Goal: Information Seeking & Learning: Learn about a topic

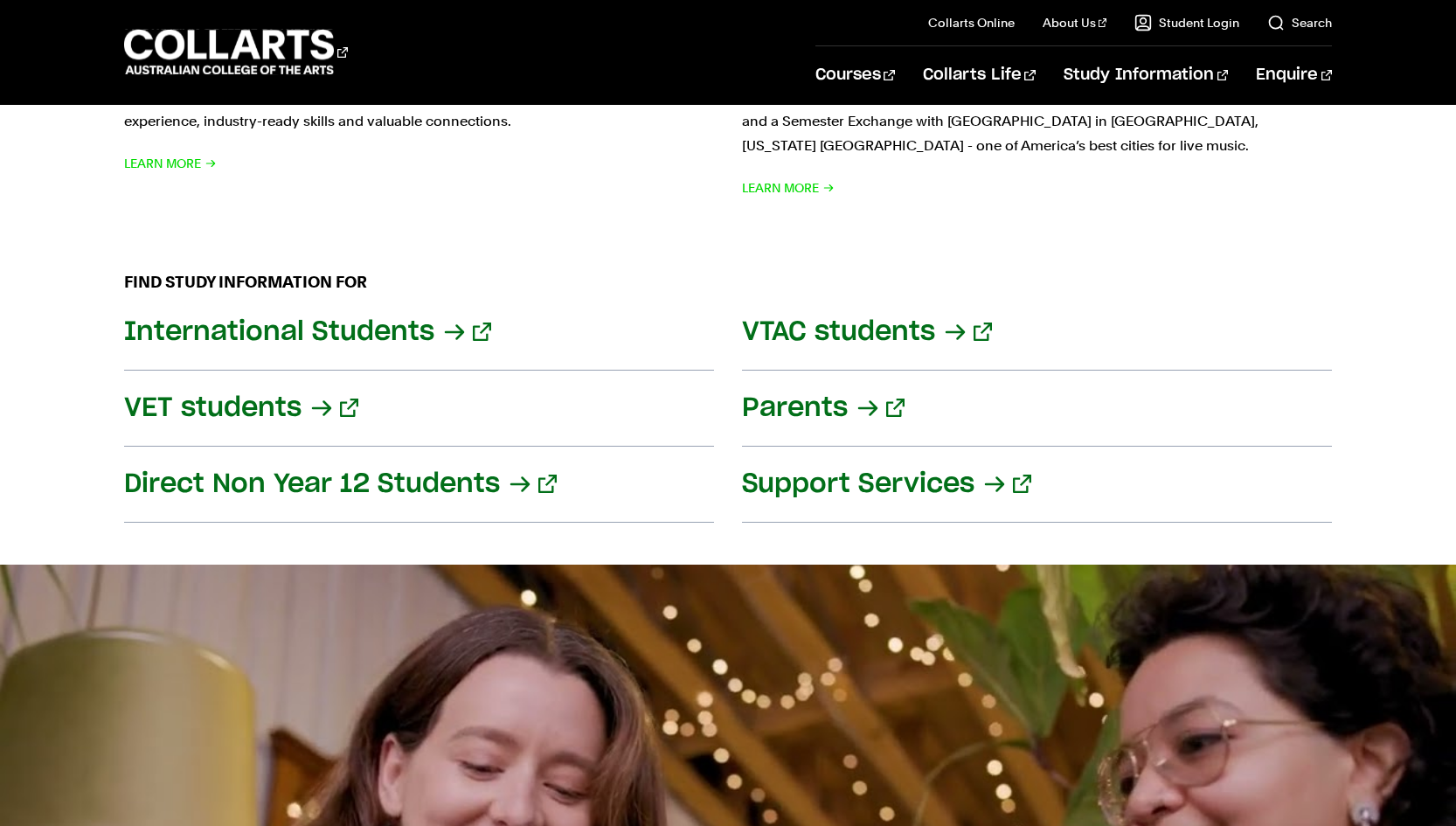
scroll to position [1955, 0]
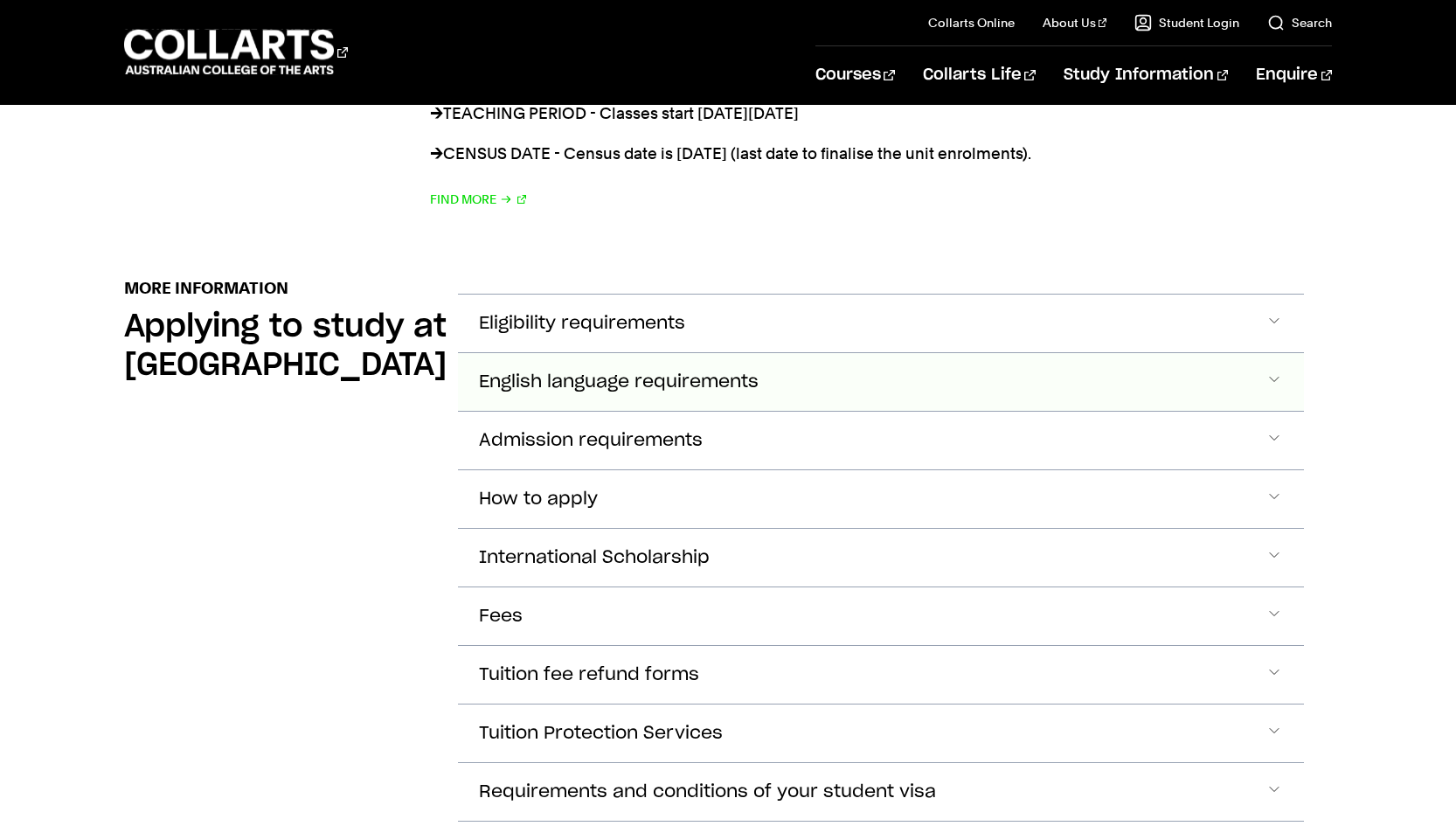
scroll to position [1942, 0]
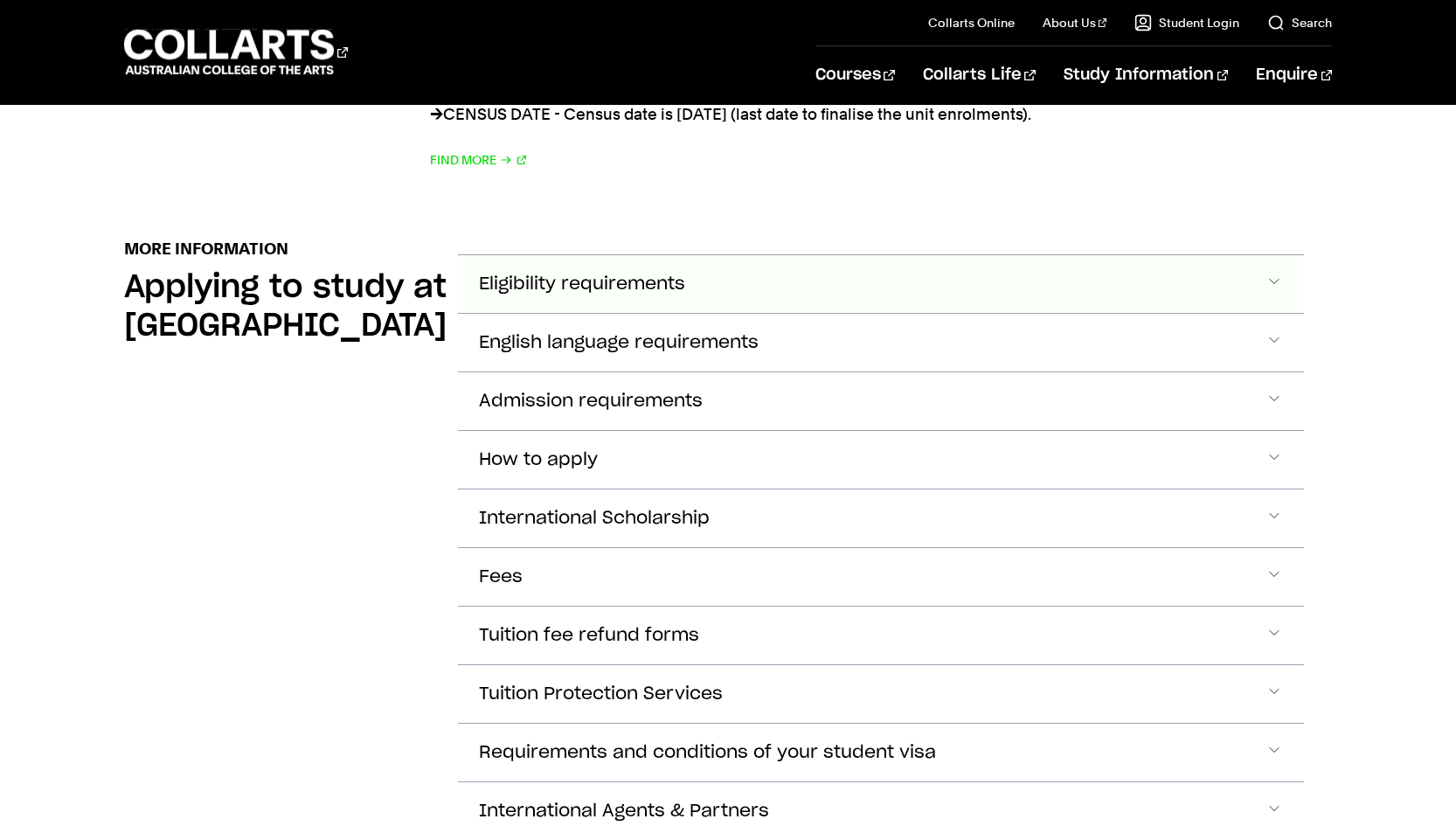
click at [603, 275] on span "Eligibility requirements" at bounding box center [583, 284] width 207 height 20
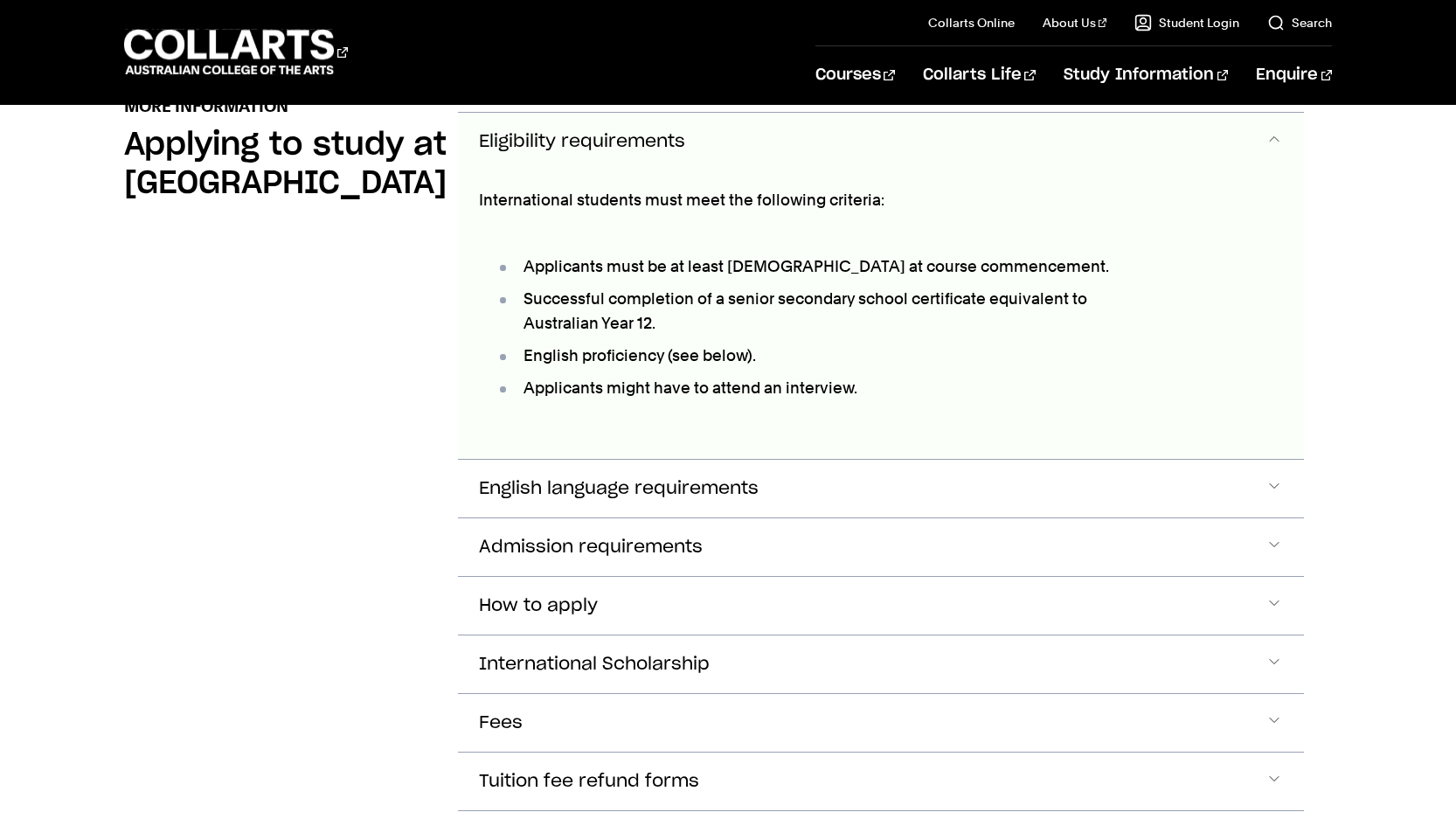
scroll to position [2090, 0]
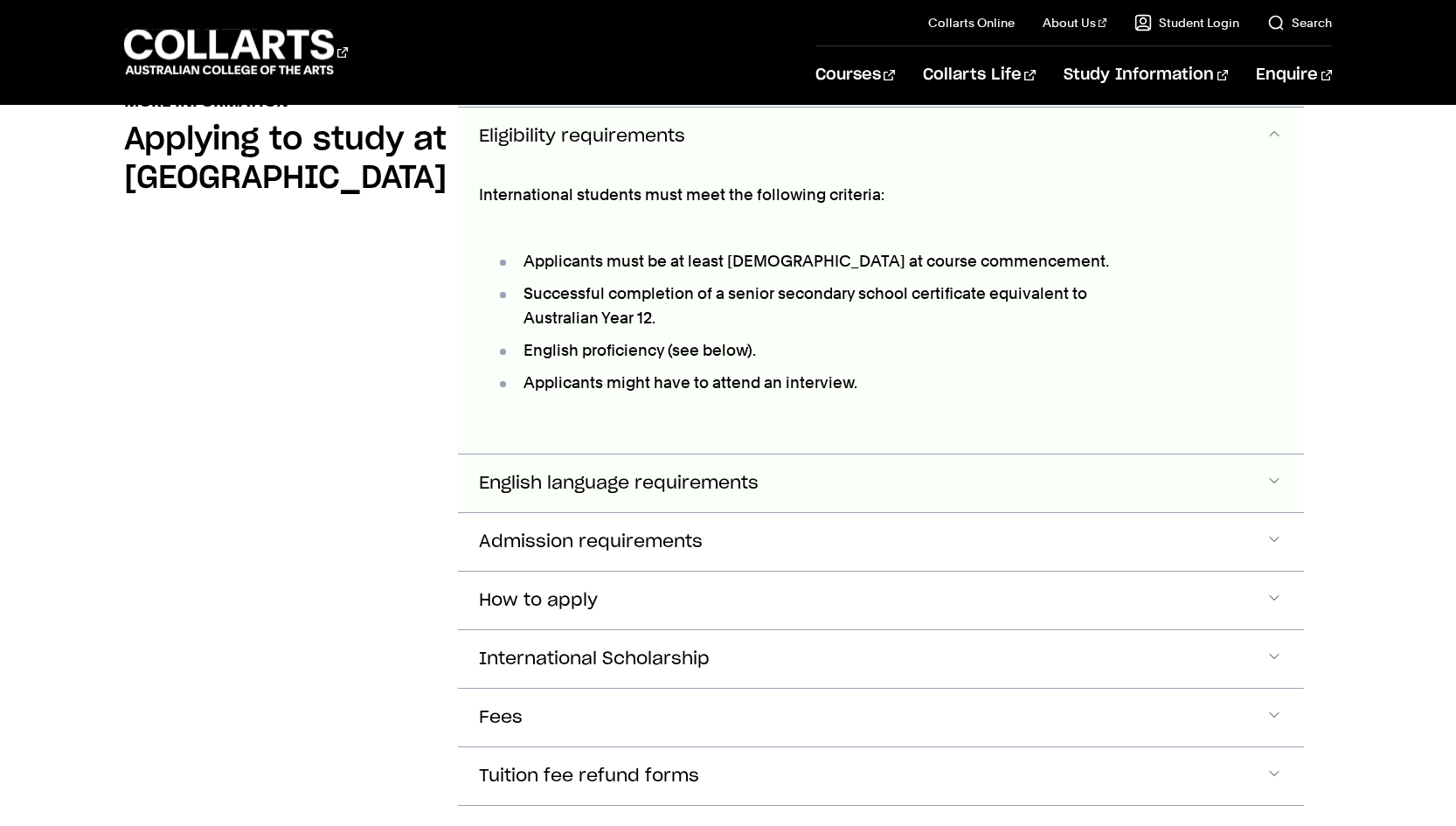
click at [513, 474] on span "English language requirements" at bounding box center [619, 483] width 279 height 20
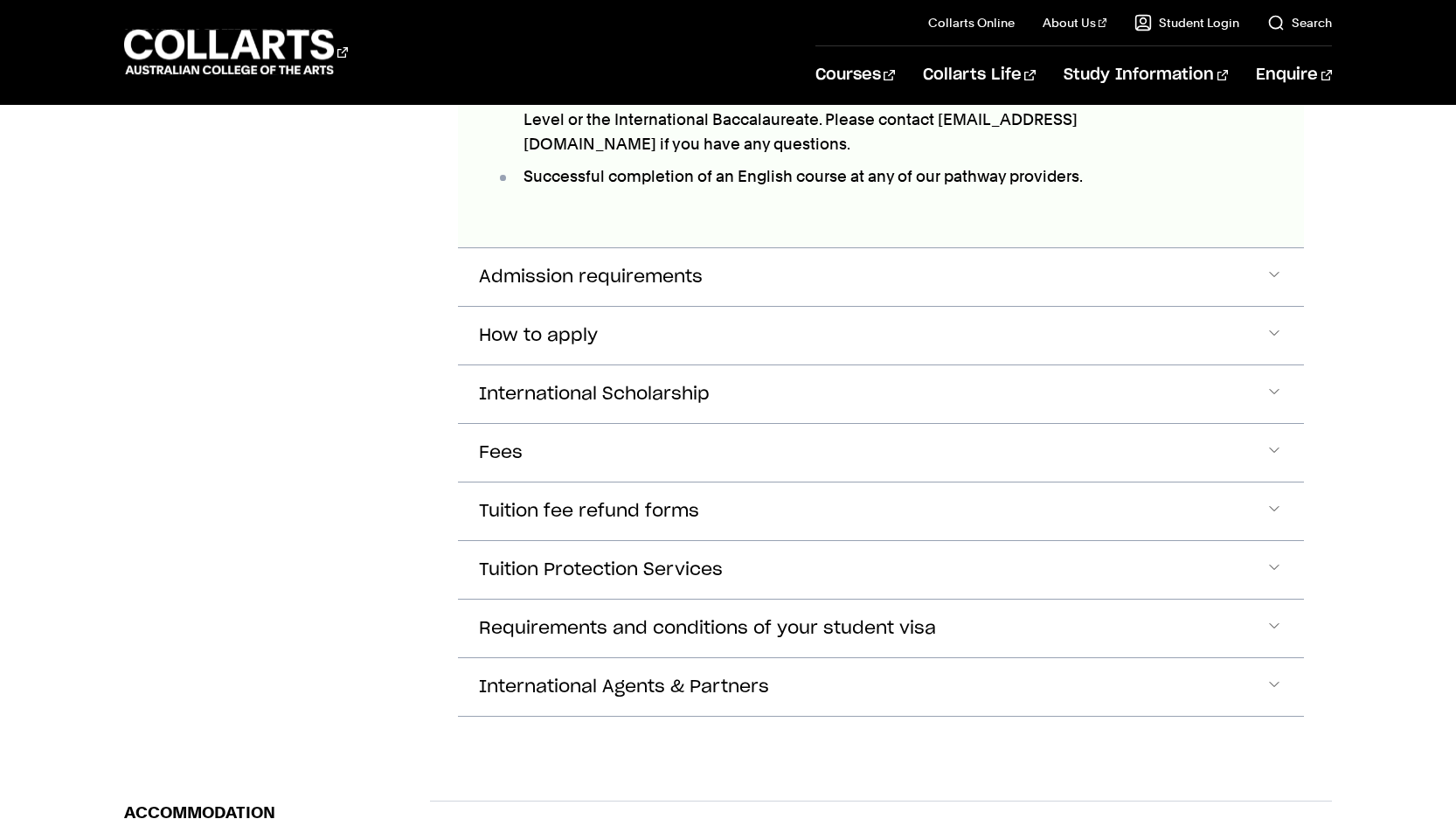
scroll to position [2768, 0]
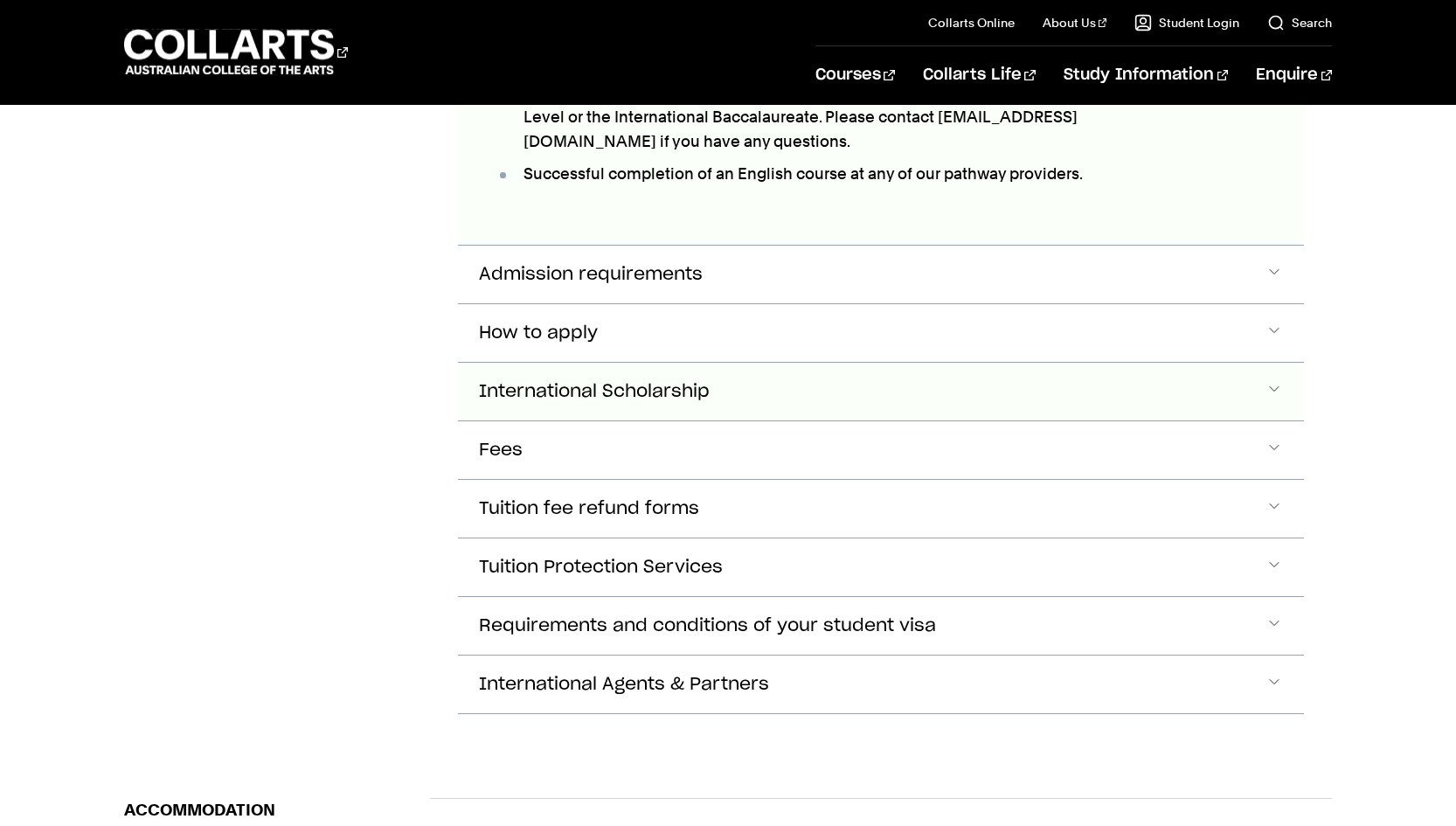
click at [558, 382] on span "International Scholarship" at bounding box center [594, 391] width 231 height 20
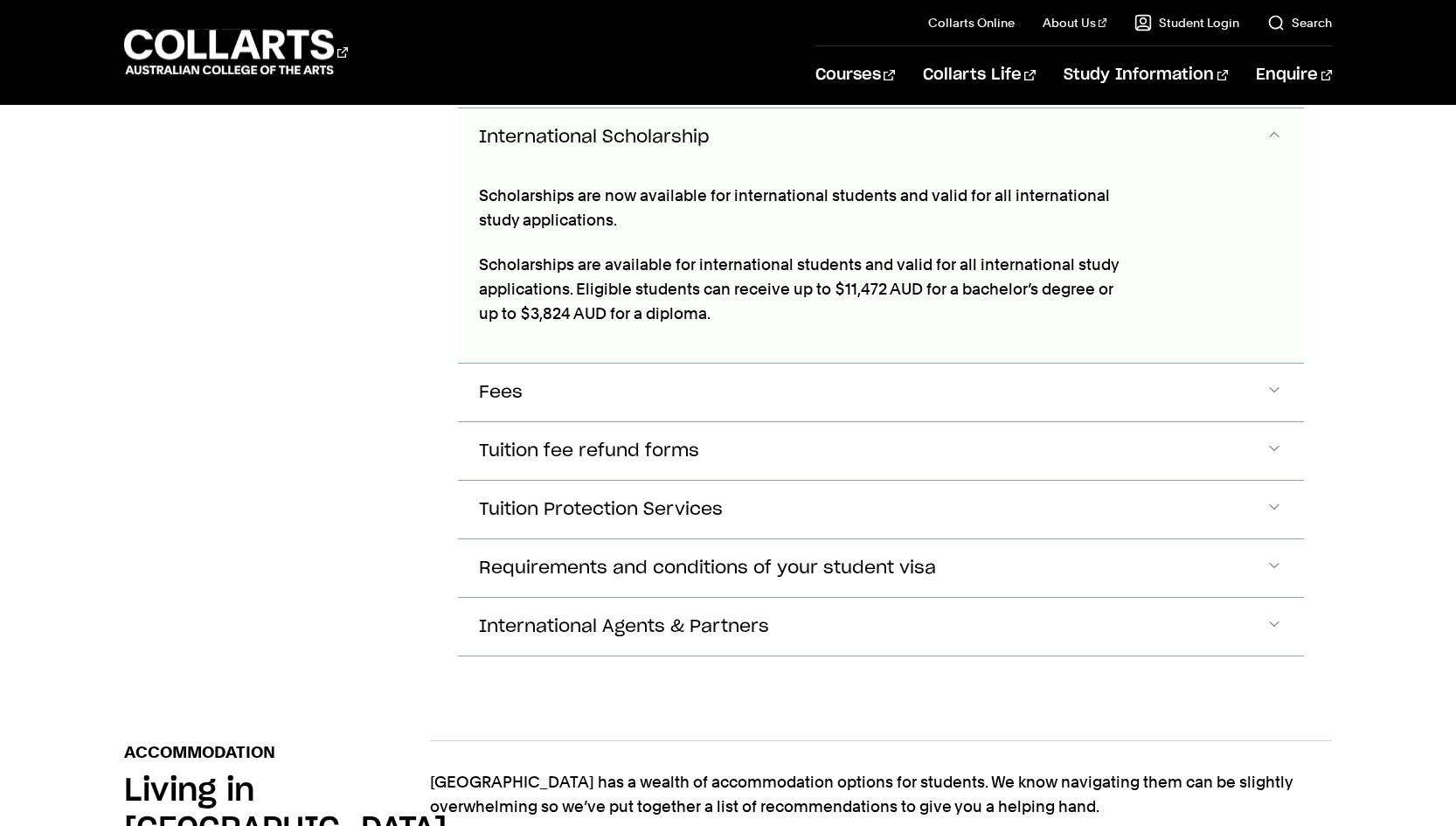
scroll to position [3026, 0]
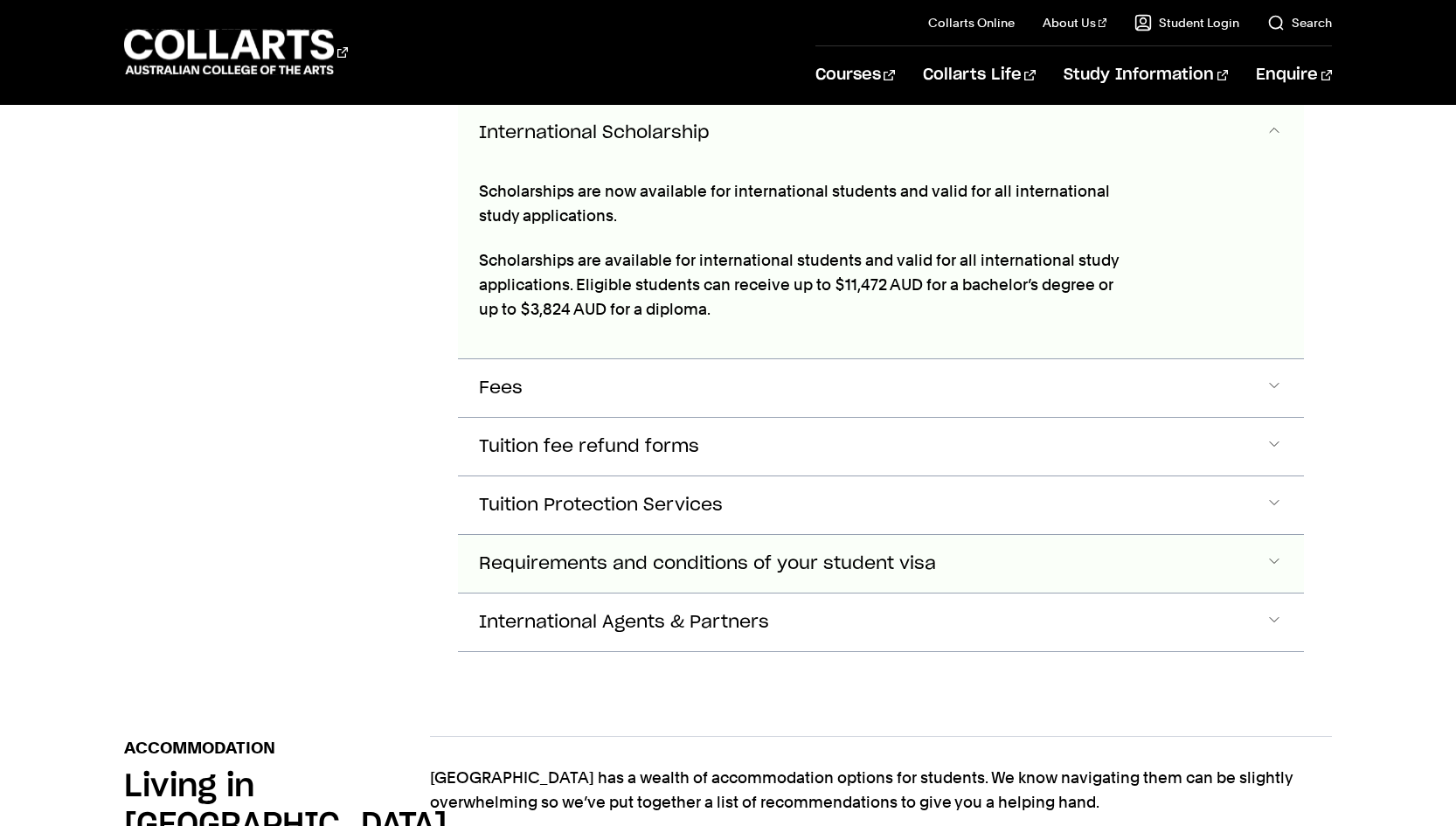
click at [573, 535] on button "Requirements and conditions of your student visa" at bounding box center [881, 564] width 847 height 57
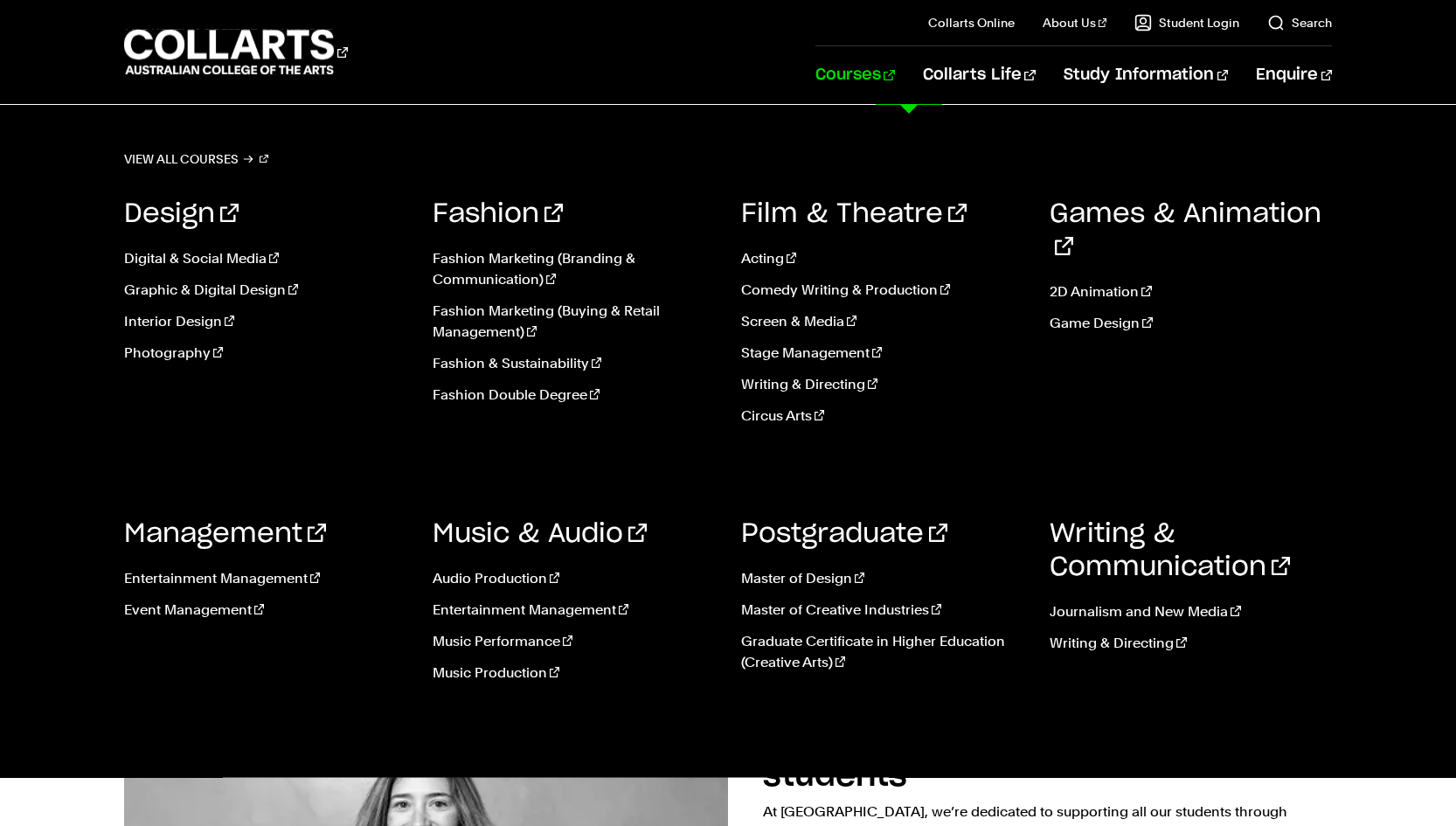
scroll to position [0, 0]
click at [879, 86] on link "Courses" at bounding box center [855, 75] width 79 height 57
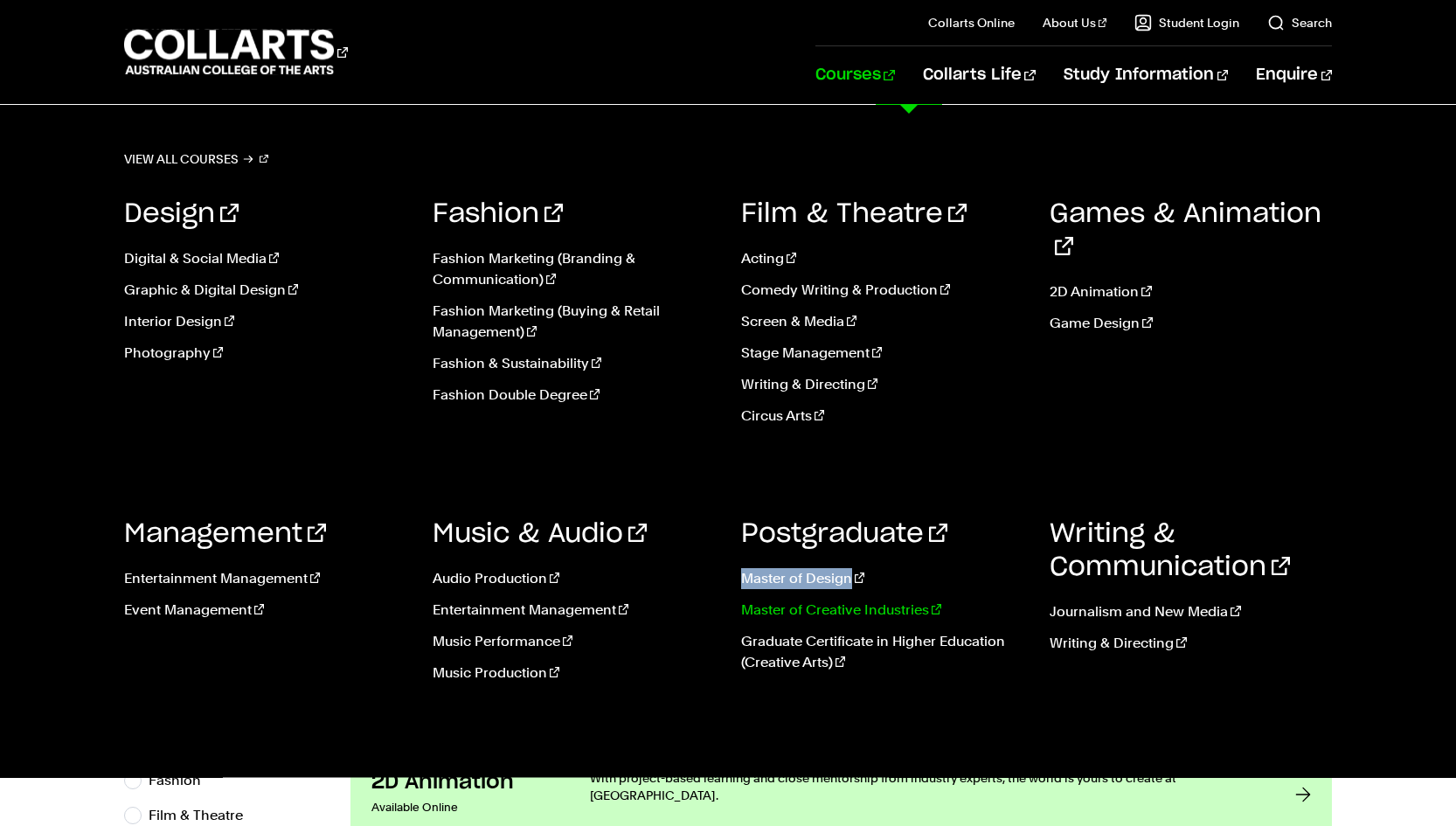
click at [795, 605] on link "Master of Creative Industries" at bounding box center [882, 611] width 282 height 21
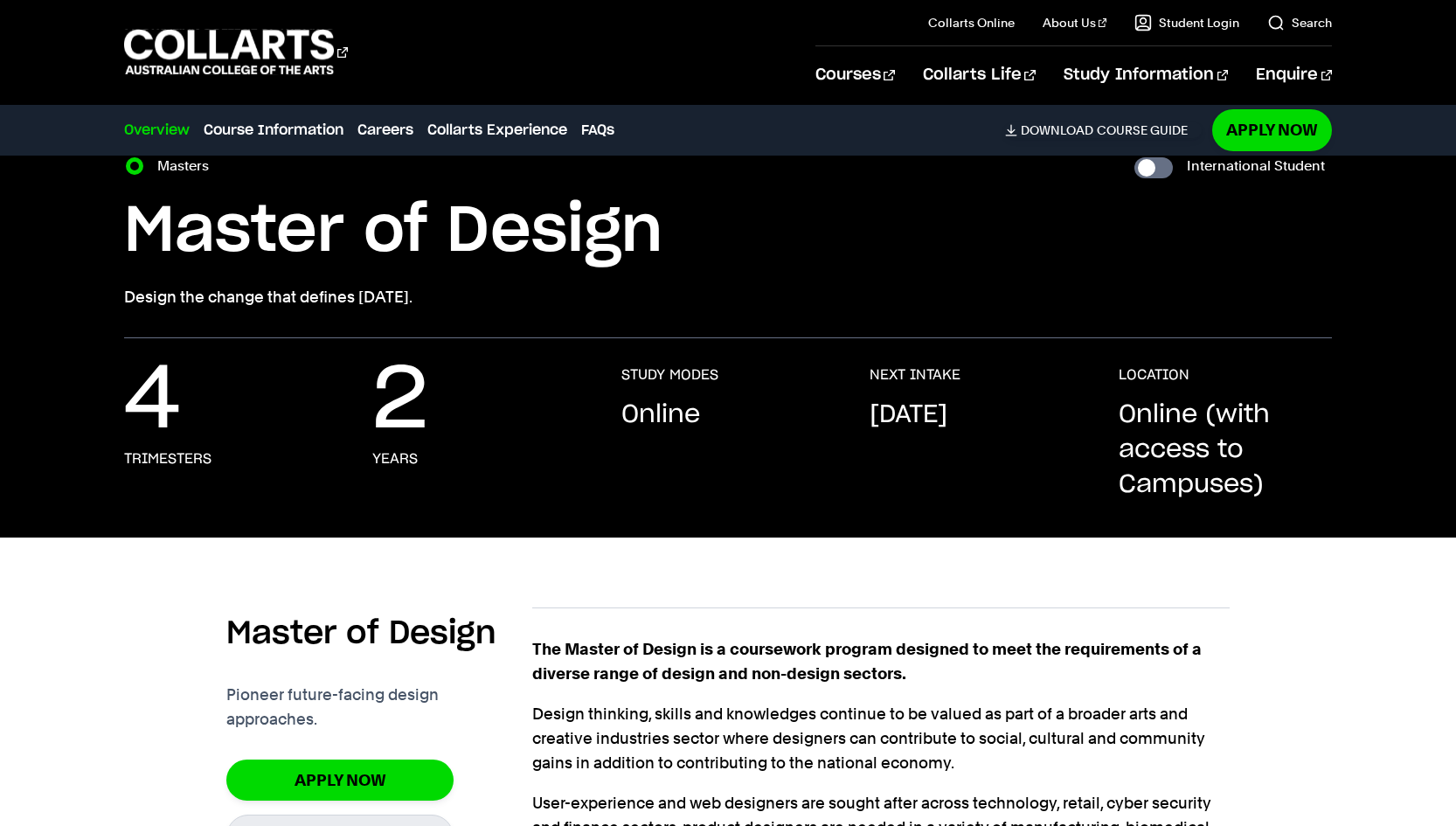
scroll to position [86, 0]
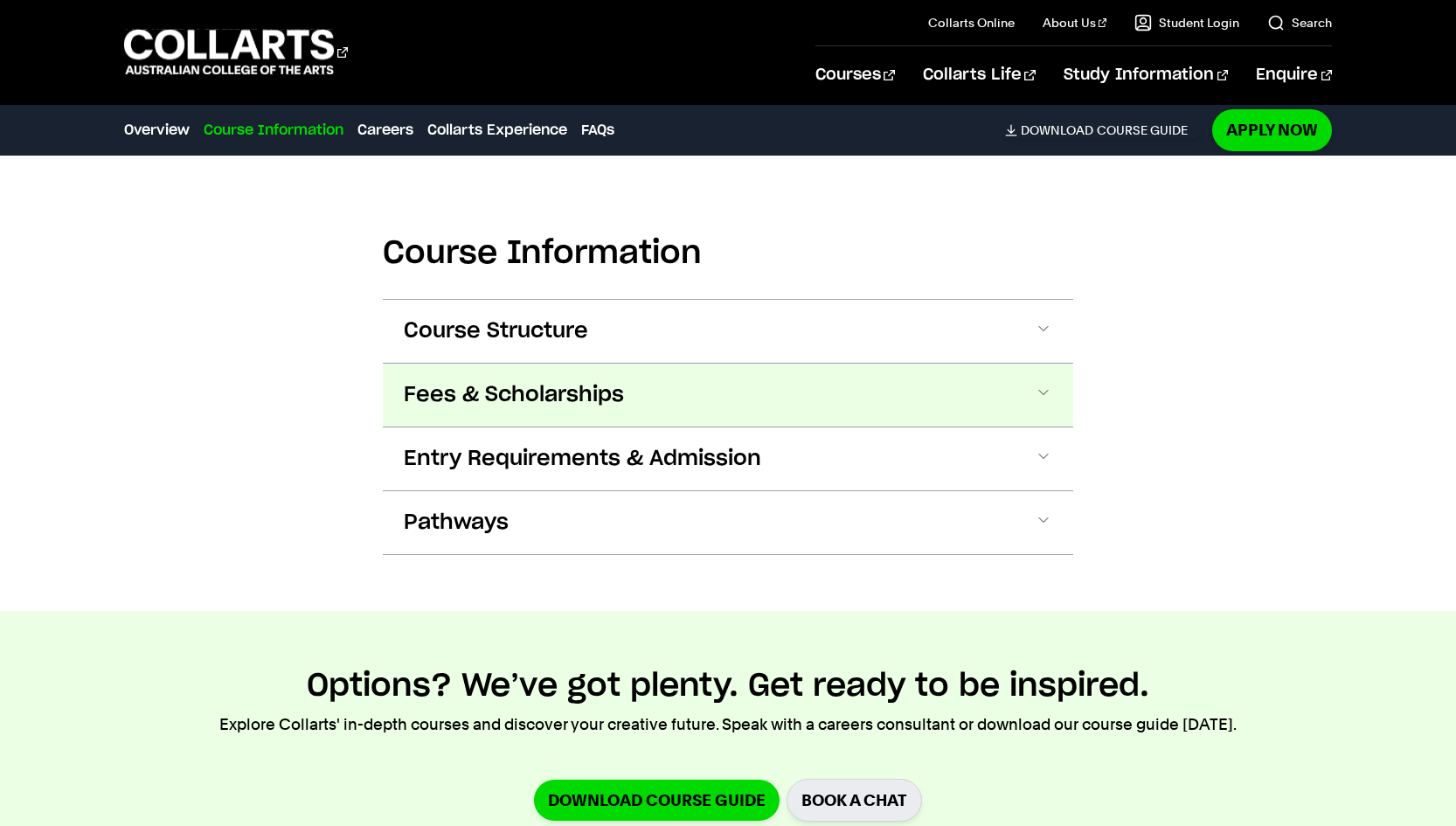
click at [633, 376] on button "Fees & Scholarships" at bounding box center [728, 395] width 691 height 63
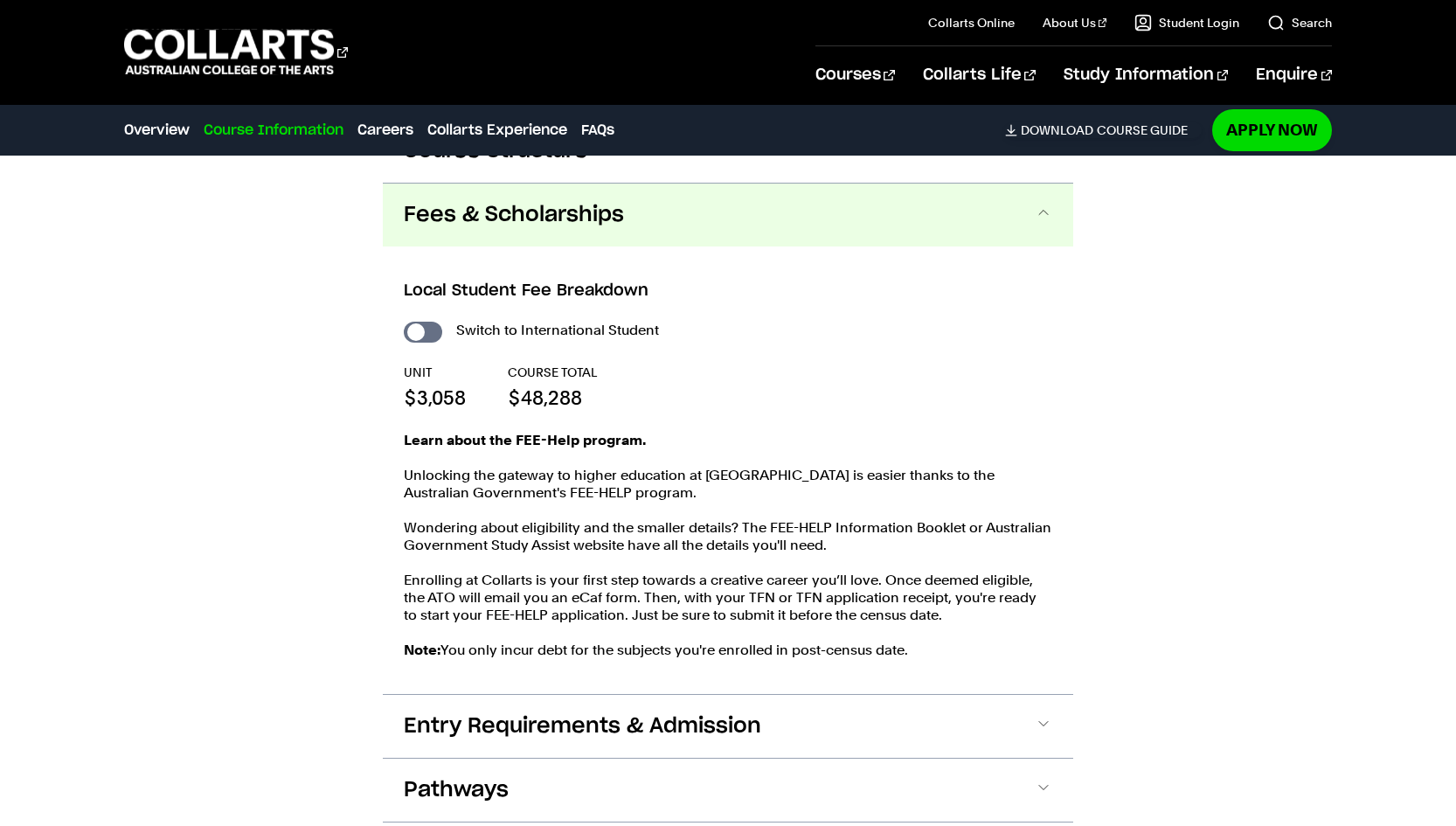
scroll to position [1192, 0]
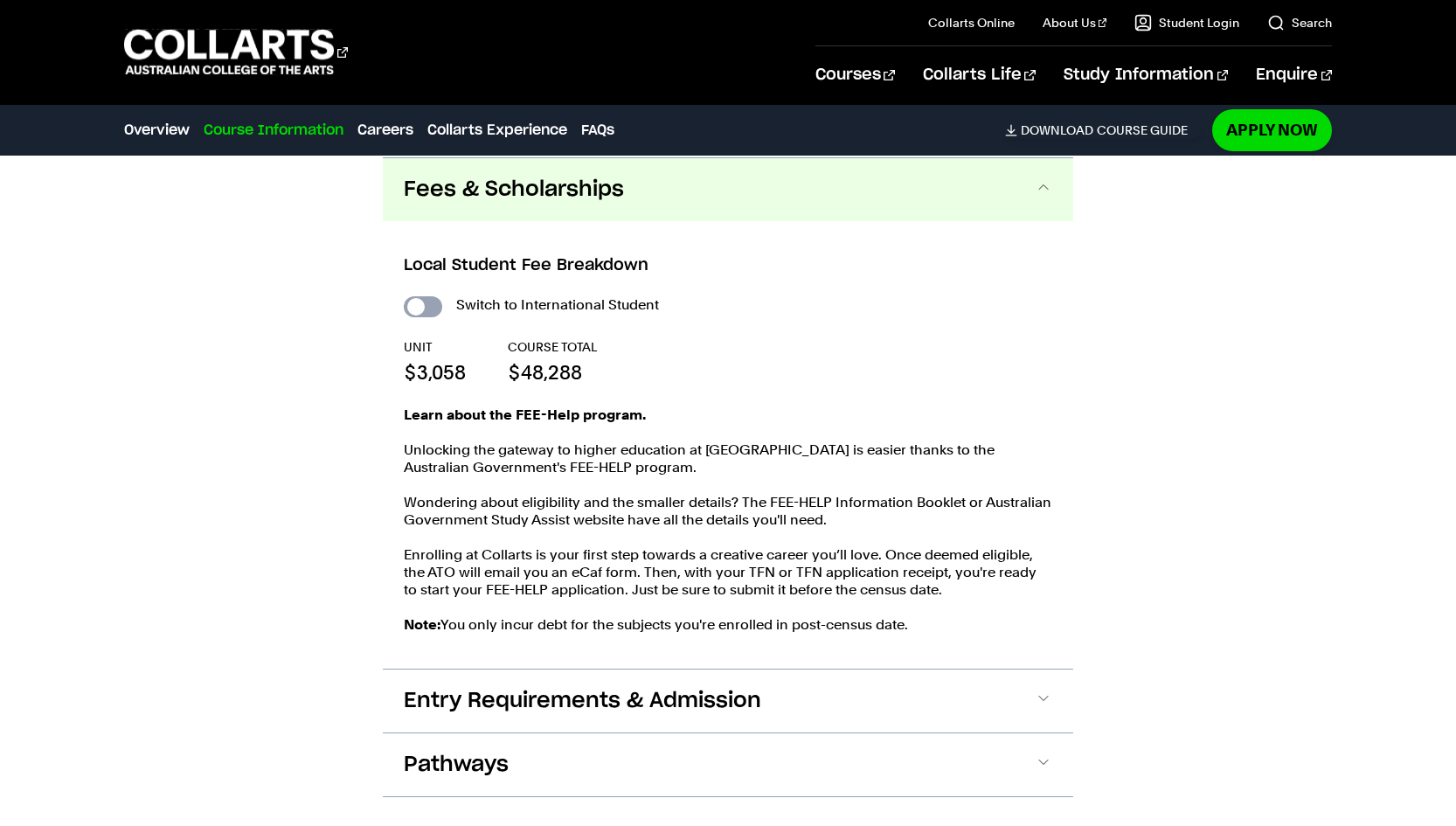
click at [420, 305] on input "International Student" at bounding box center [423, 307] width 38 height 21
checkbox input "true"
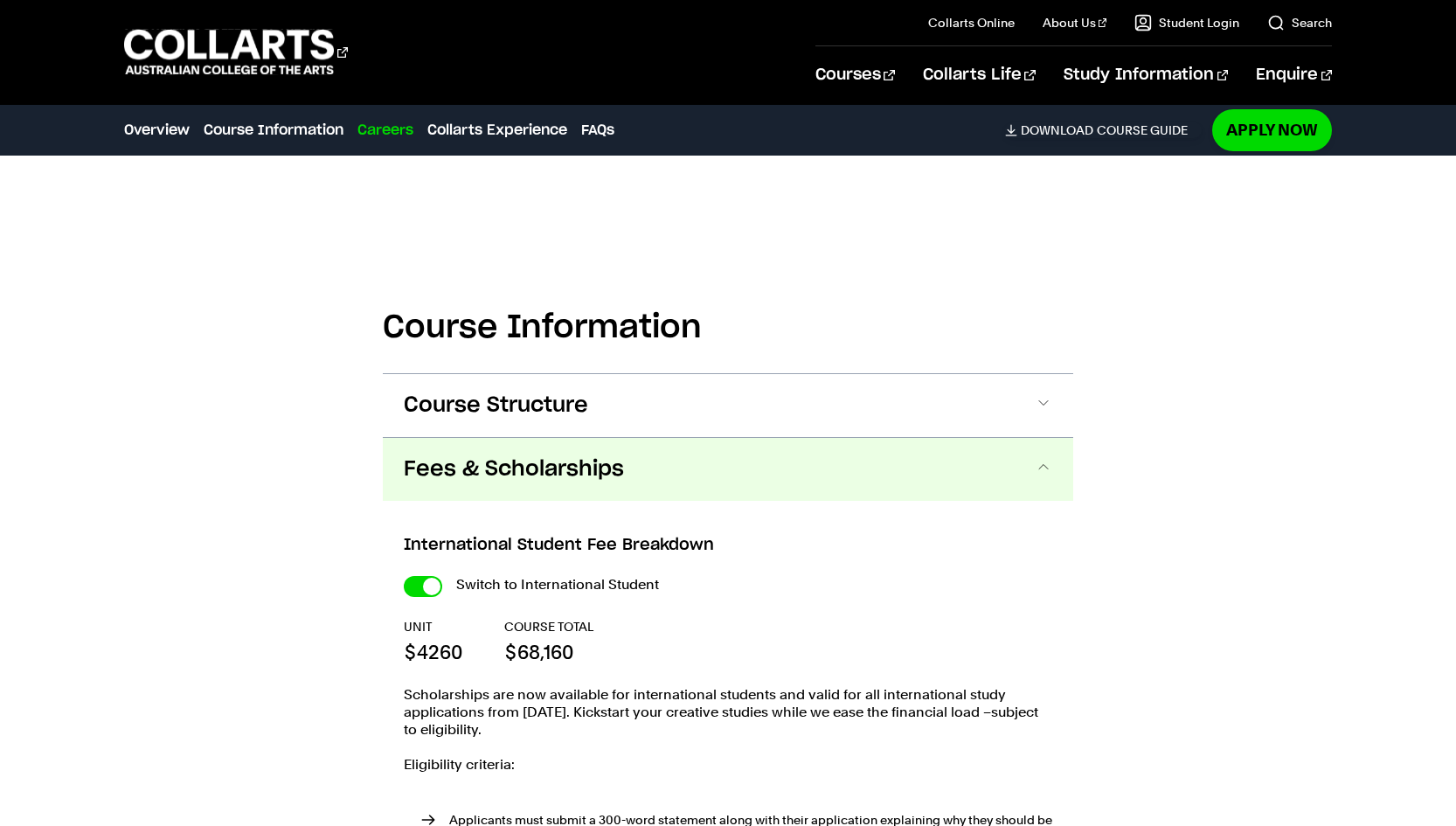
scroll to position [919, 0]
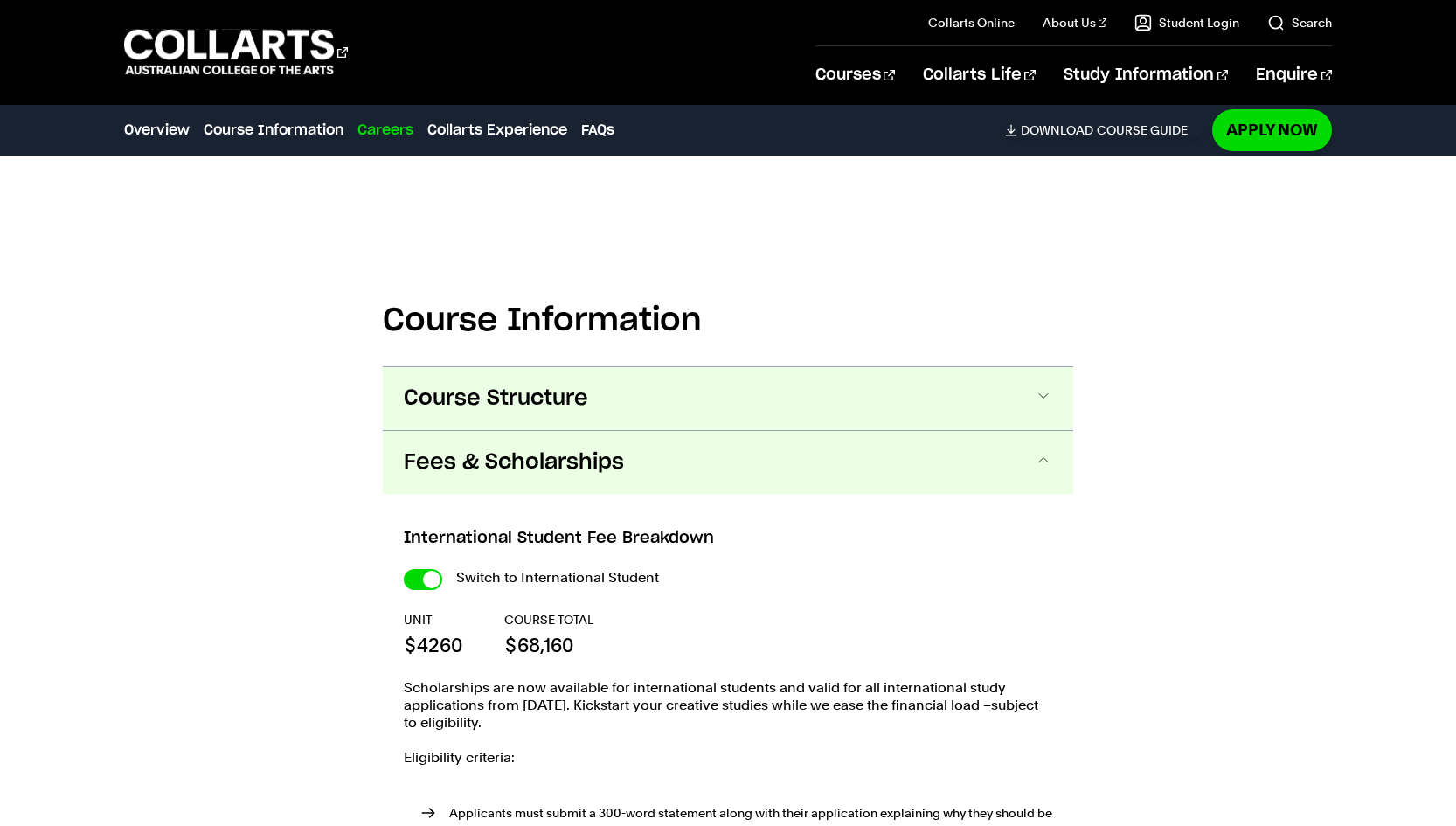
click at [717, 407] on button "Course Structure" at bounding box center [728, 399] width 691 height 63
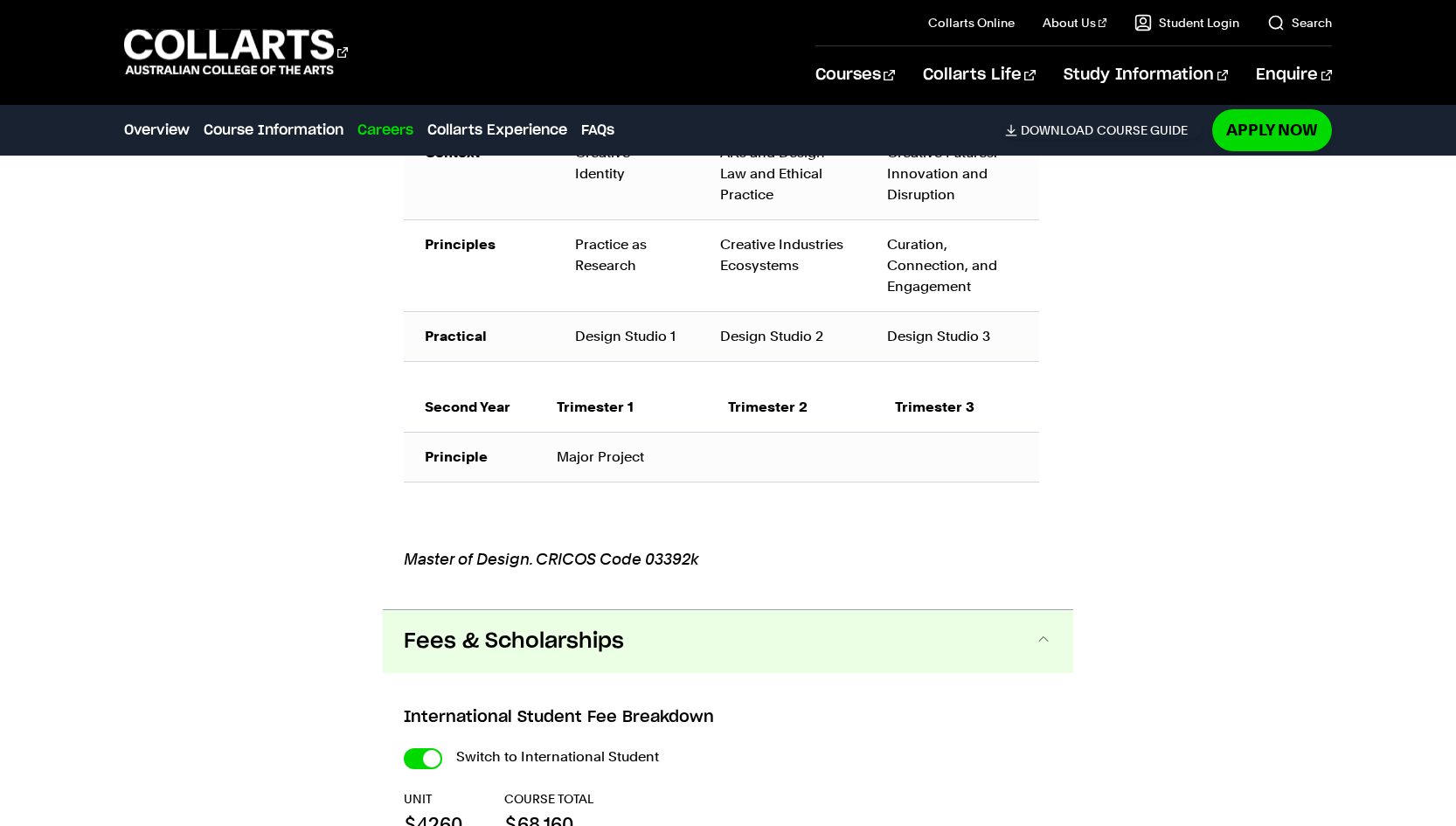
scroll to position [1367, 0]
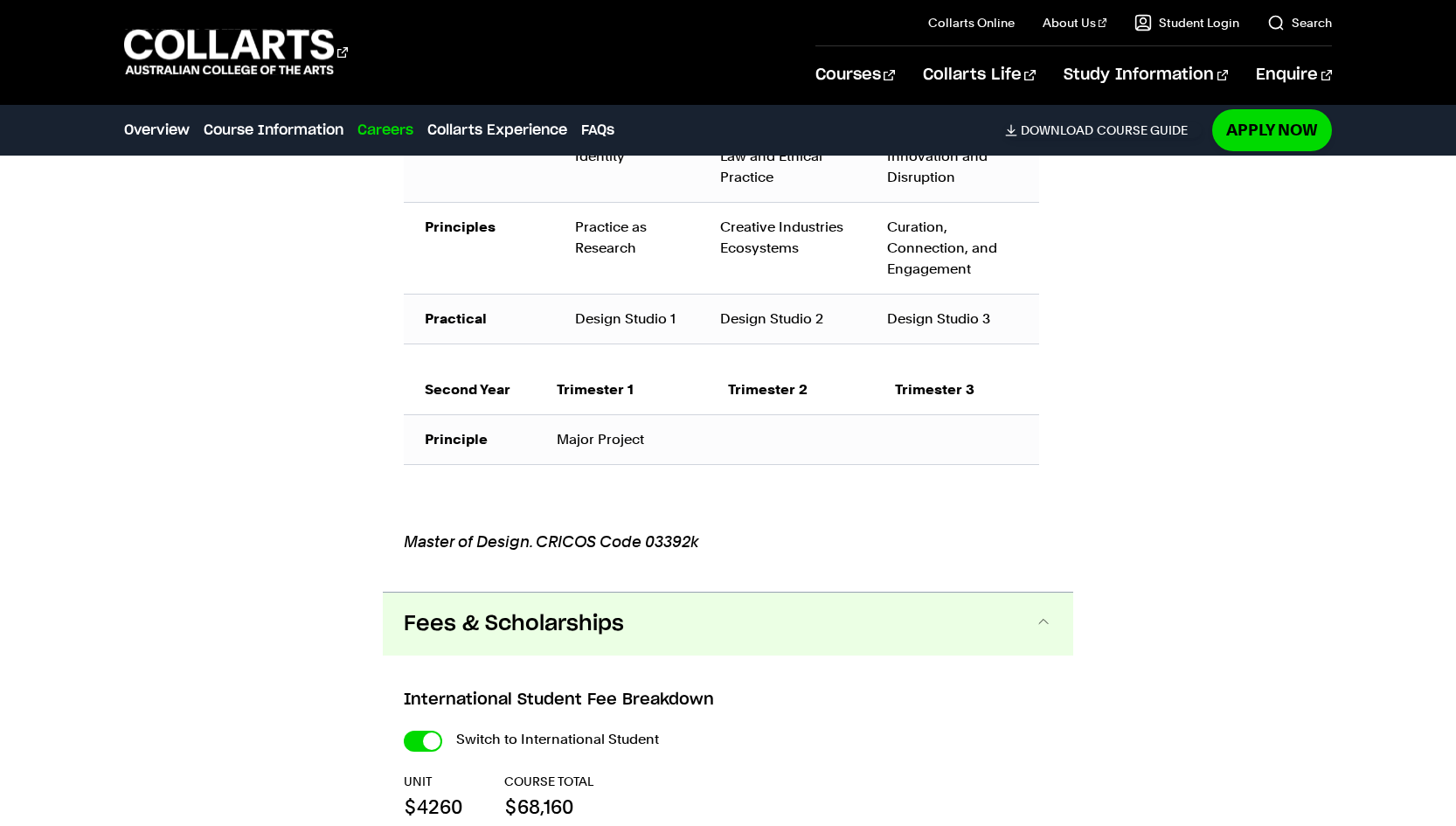
click at [739, 646] on button "Fees & Scholarships" at bounding box center [728, 625] width 691 height 63
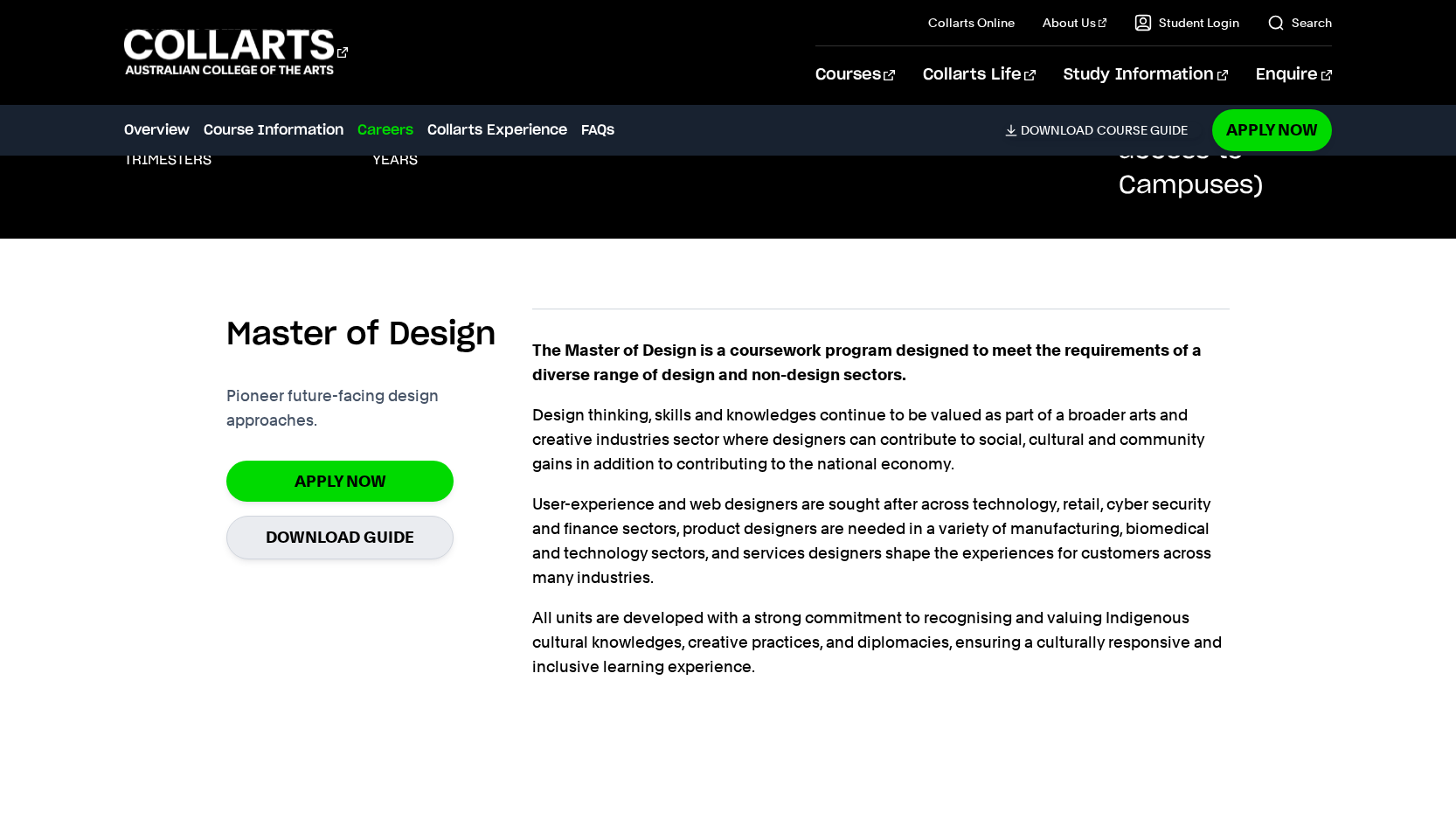
scroll to position [17, 0]
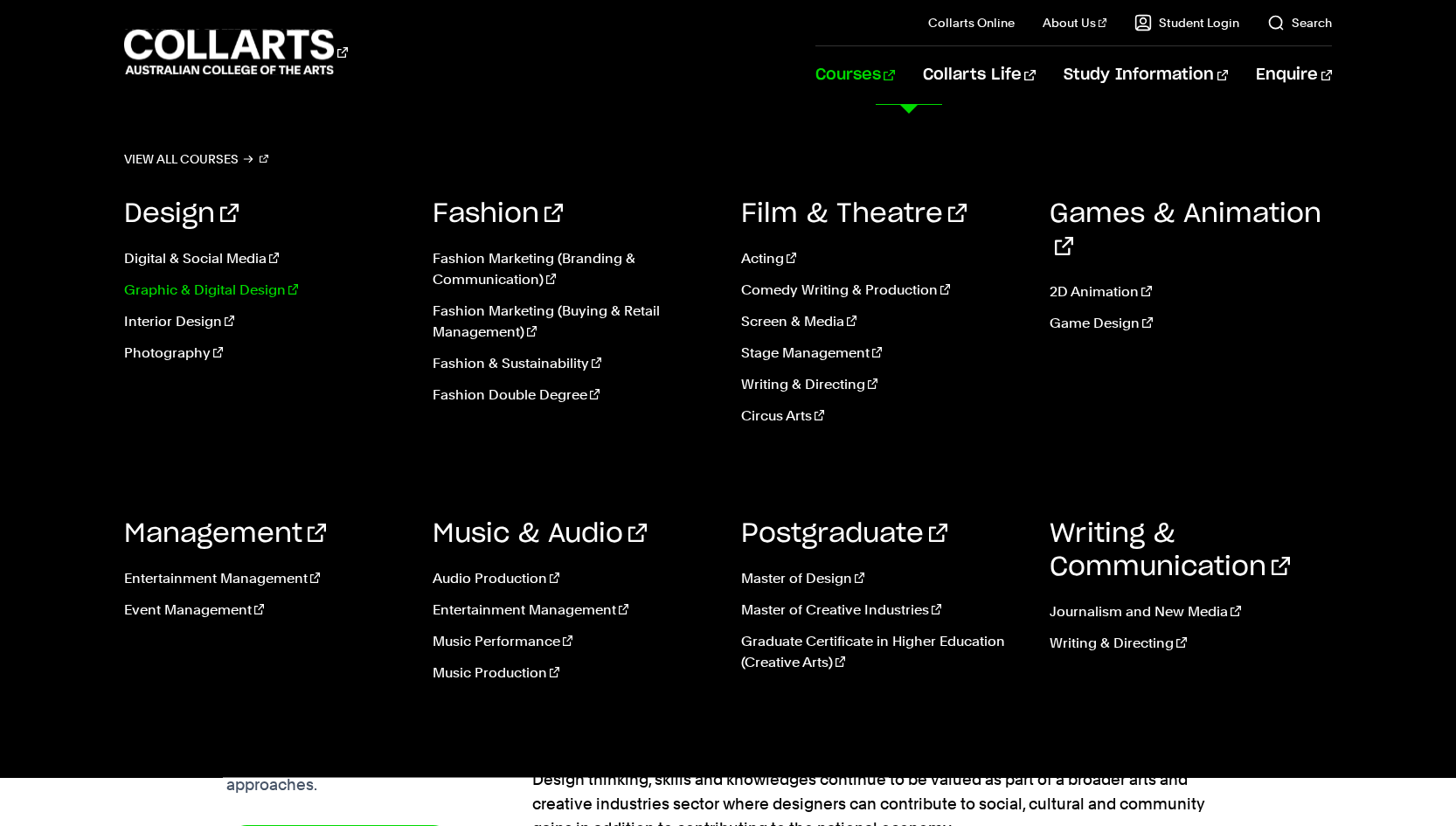
click at [202, 288] on link "Graphic & Digital Design" at bounding box center [265, 290] width 282 height 21
click at [214, 292] on link "Graphic & Digital Design" at bounding box center [265, 290] width 282 height 21
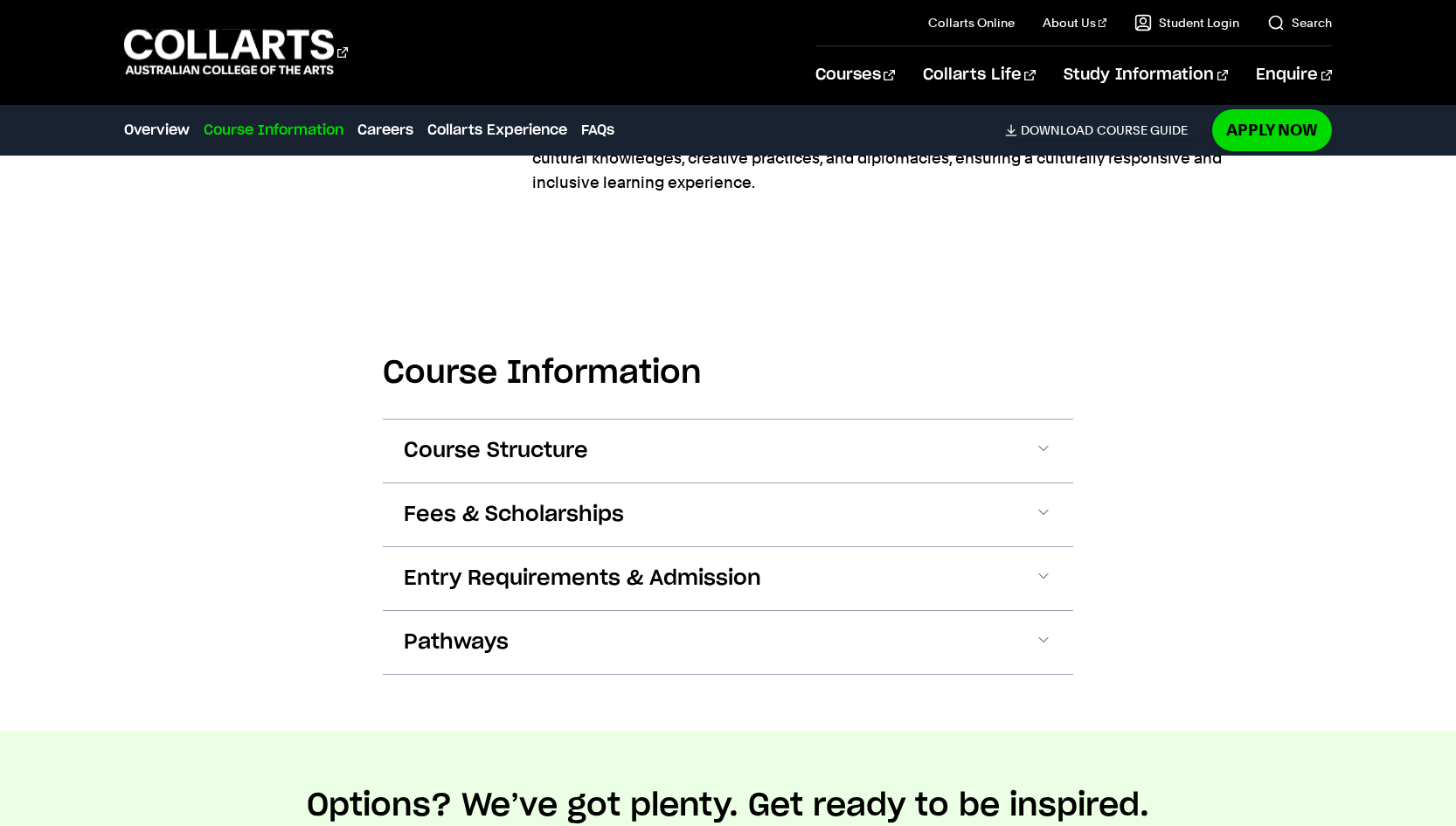
scroll to position [877, 0]
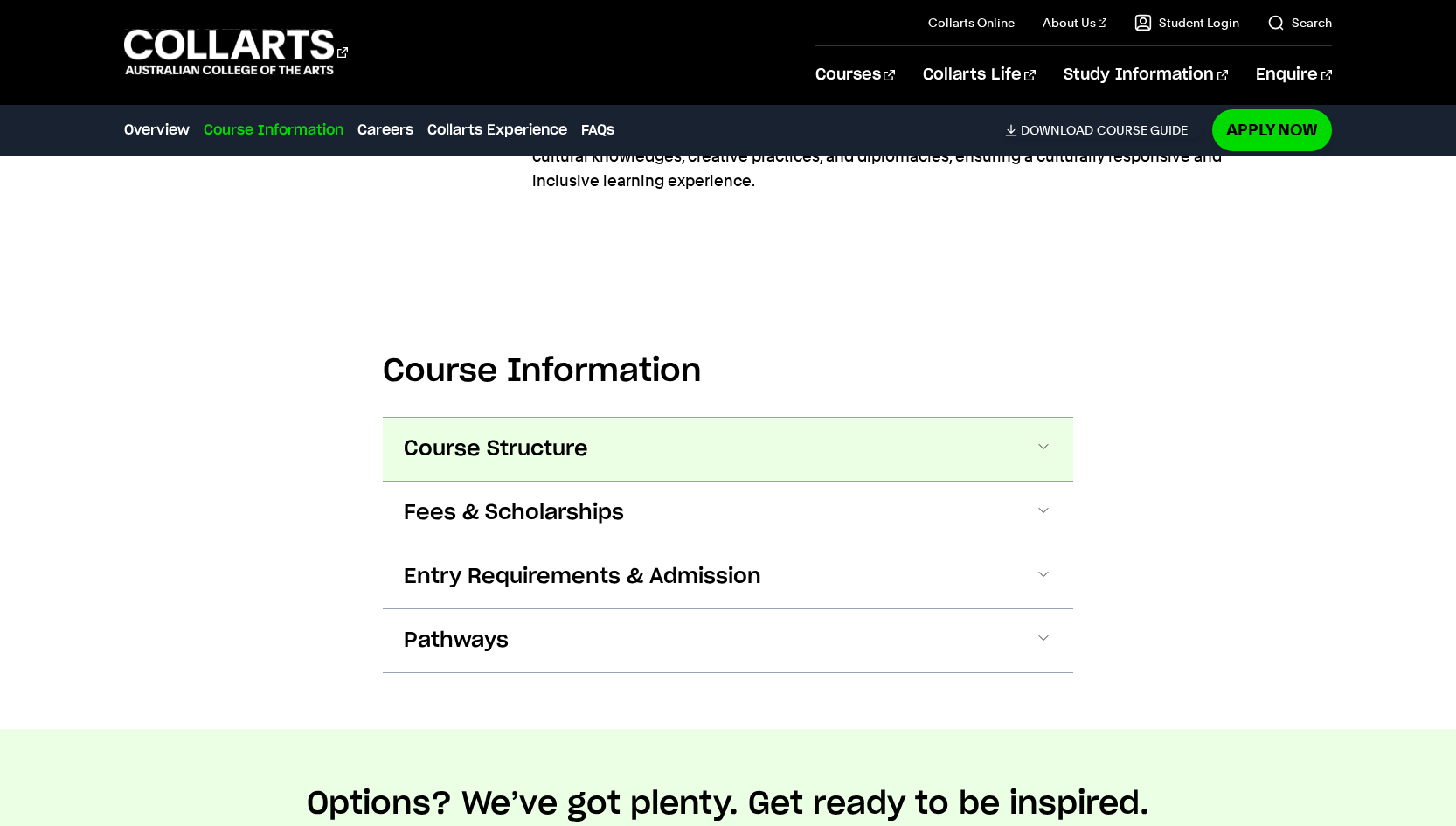
click at [675, 473] on button "Course Structure" at bounding box center [728, 450] width 691 height 63
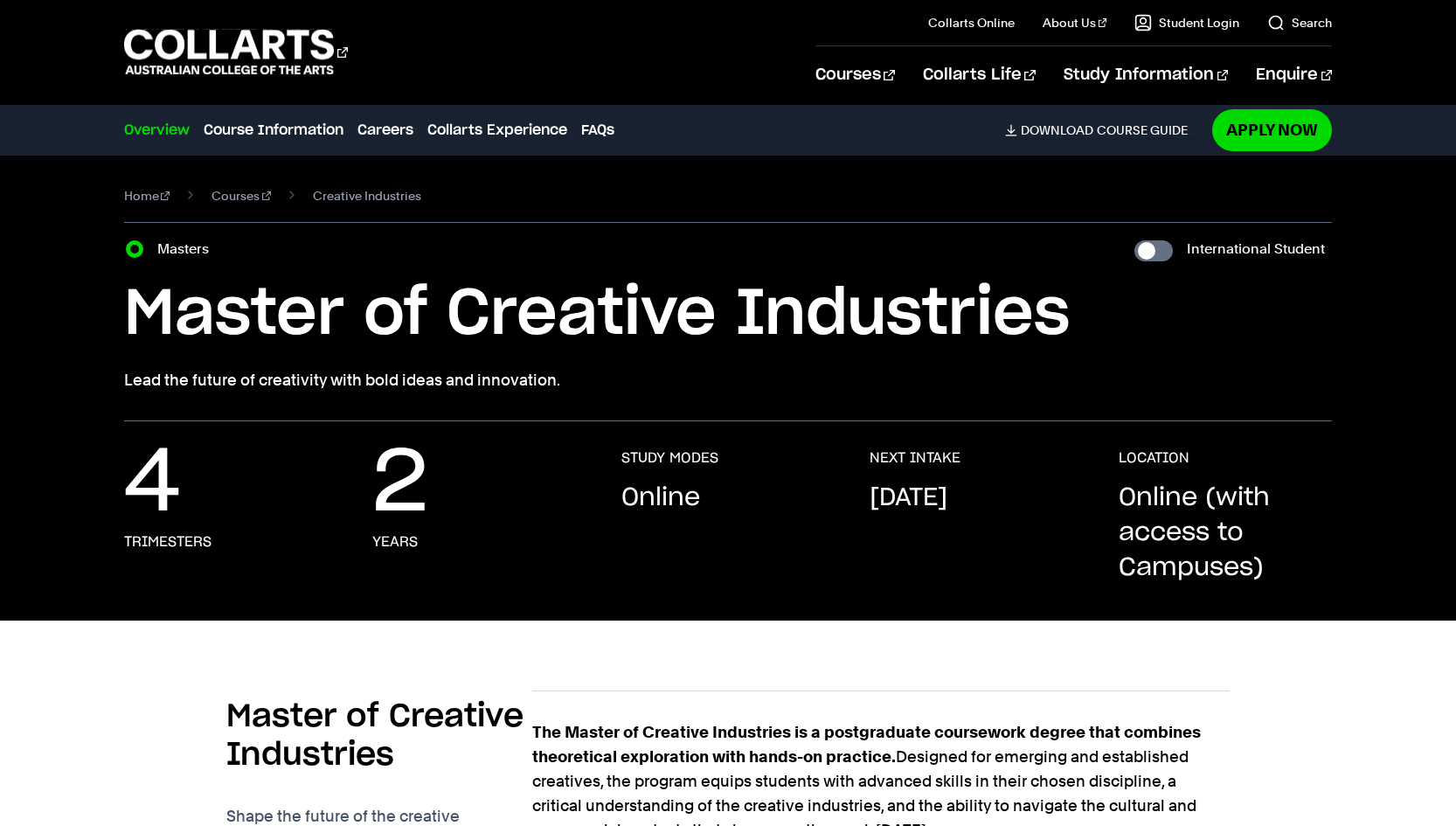
scroll to position [0, 0]
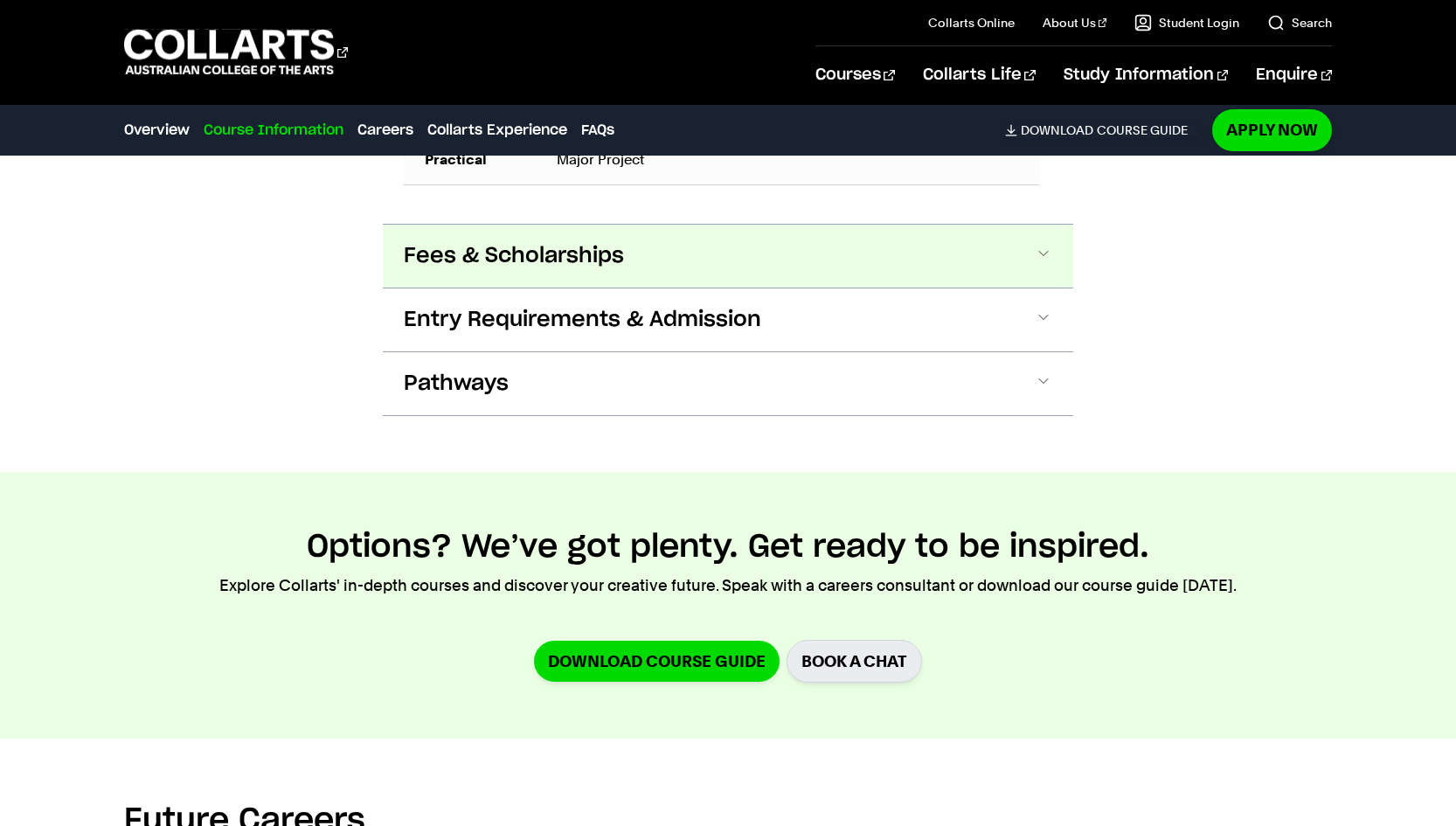
click at [611, 239] on button "Fees & Scholarships" at bounding box center [728, 257] width 691 height 63
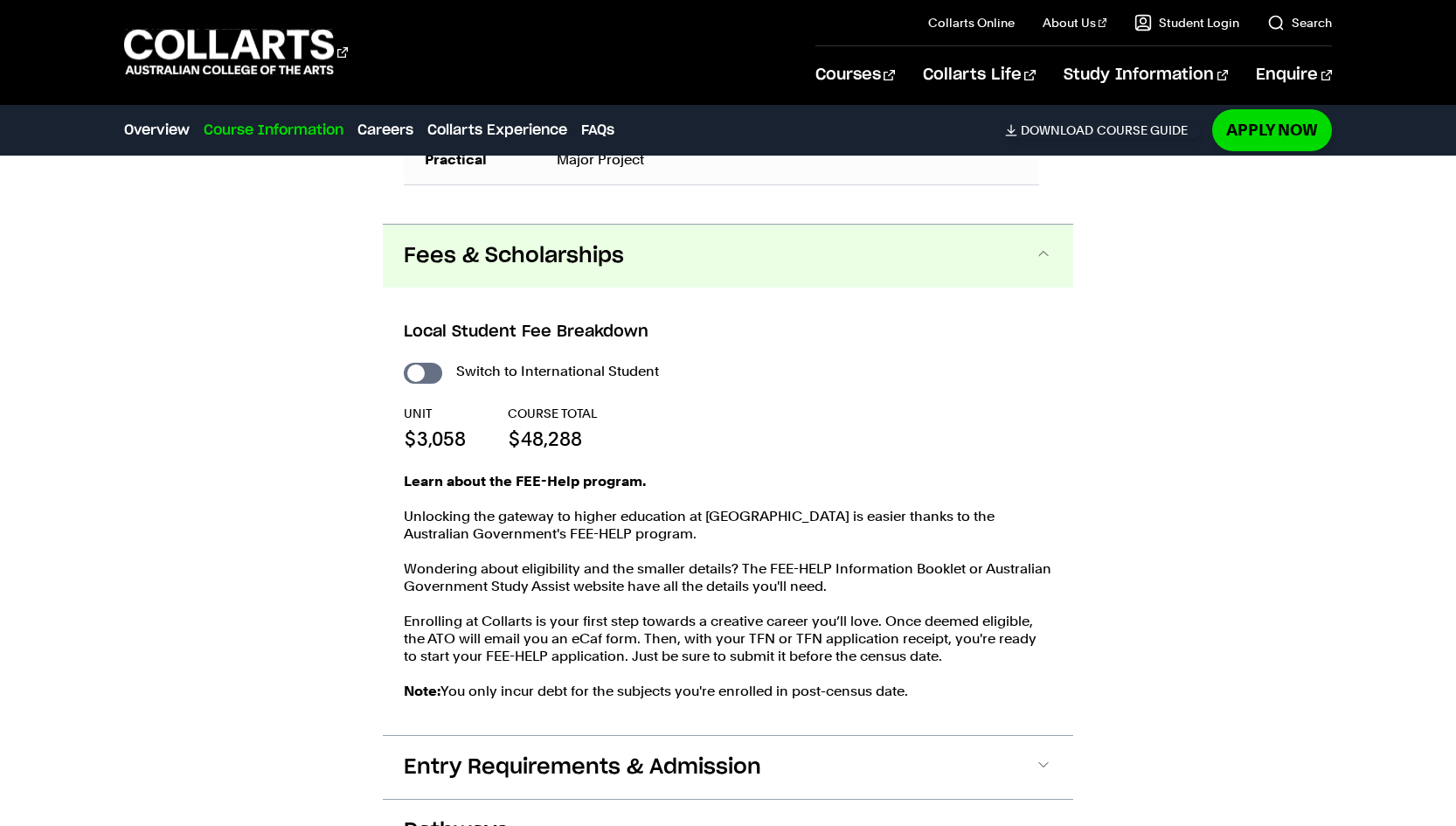
scroll to position [1743, 0]
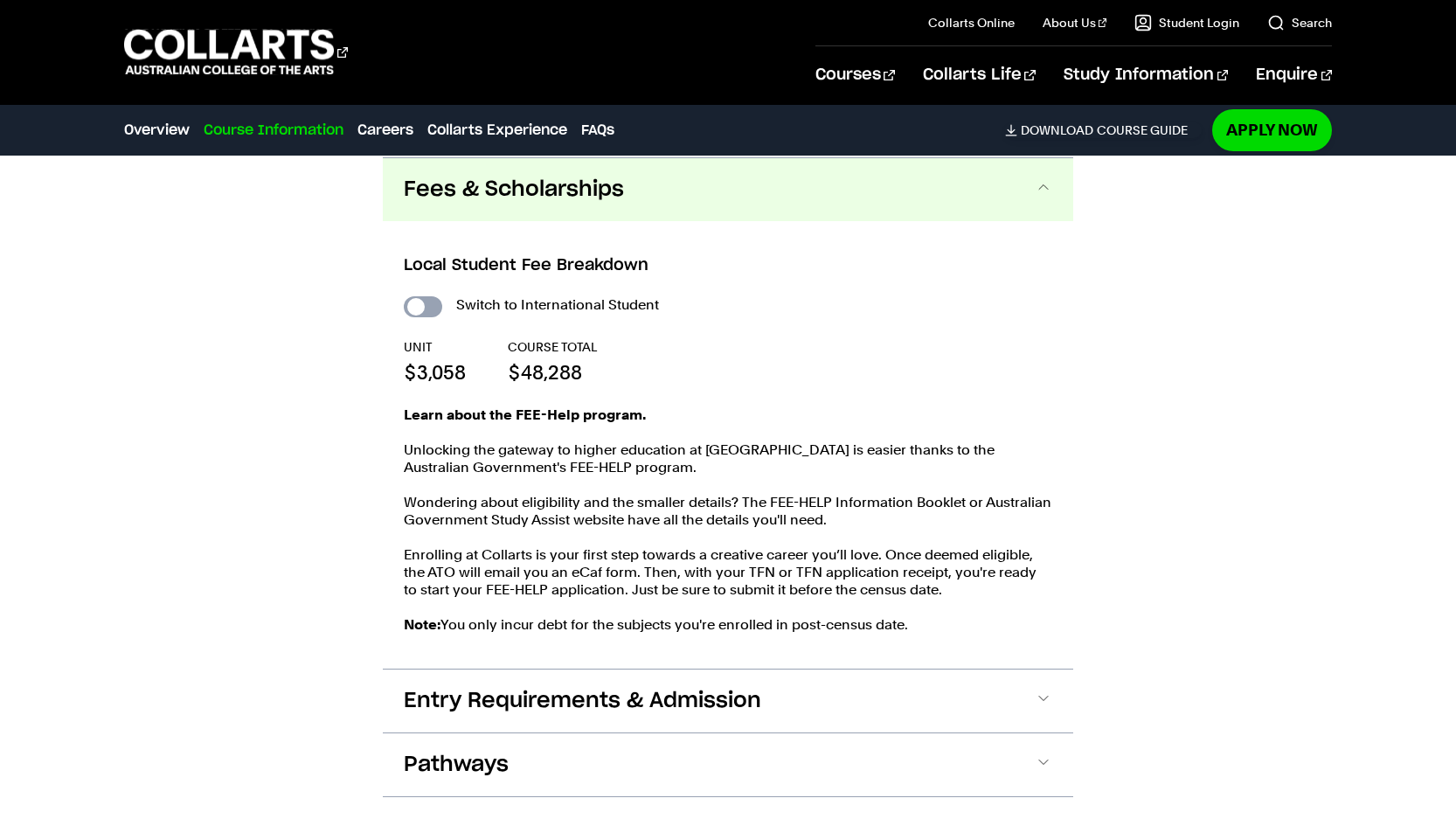
click at [412, 306] on input "International Student" at bounding box center [423, 307] width 38 height 21
checkbox input "true"
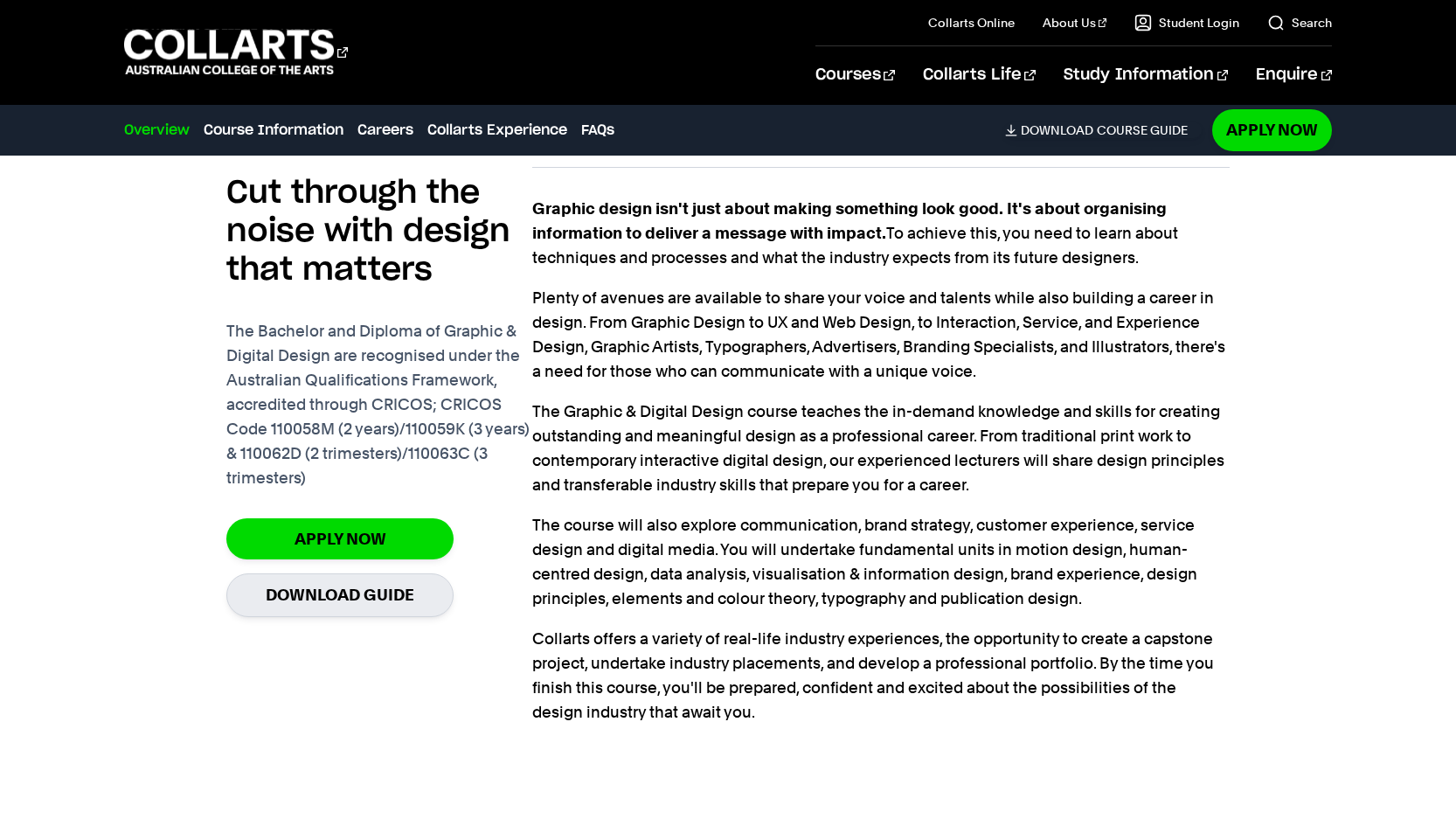
scroll to position [1241, 0]
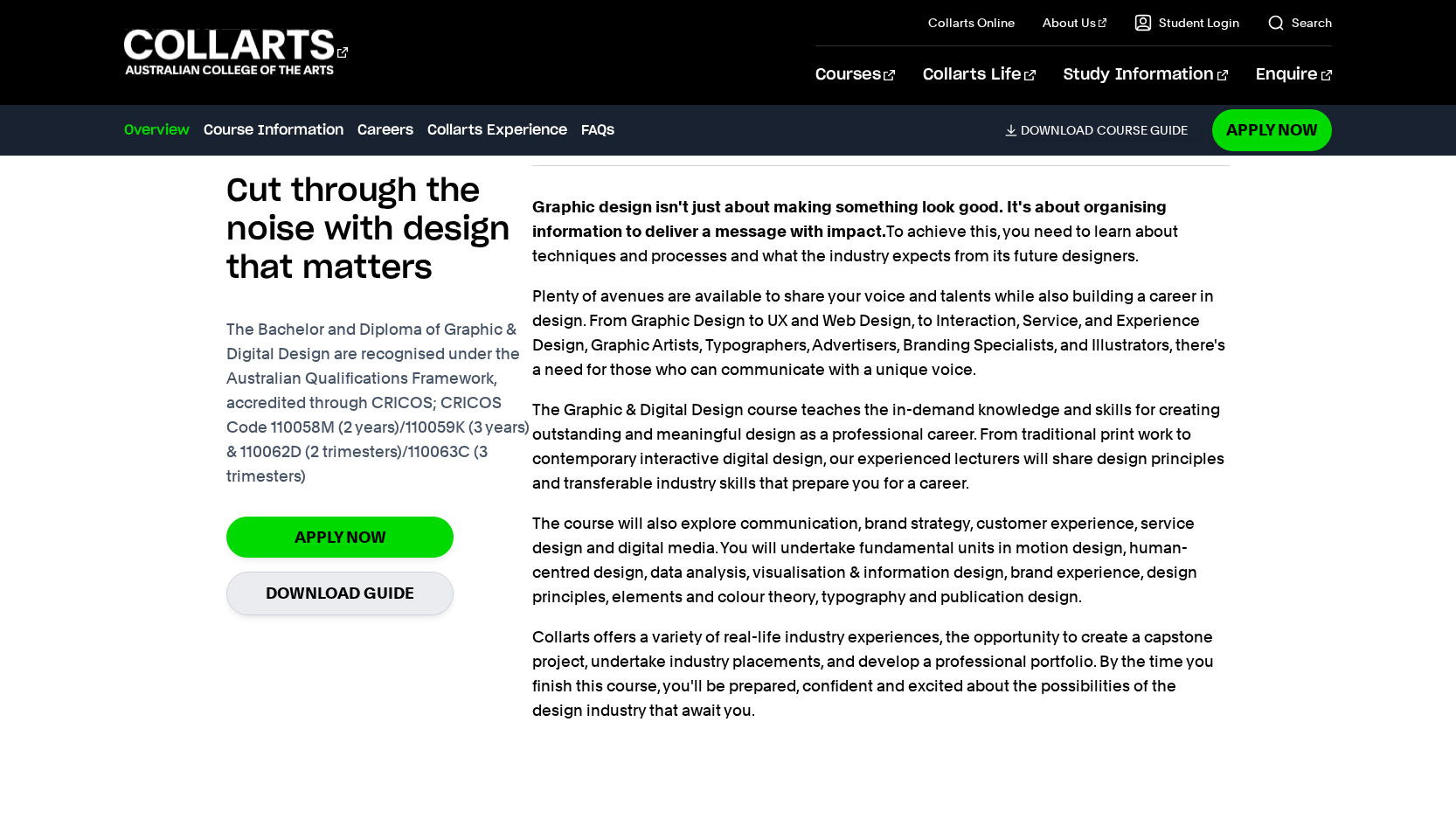
click at [1261, 490] on div "Cut through the noise with design that matters The Bachelor and Diploma of Grap…" at bounding box center [729, 448] width 1209 height 623
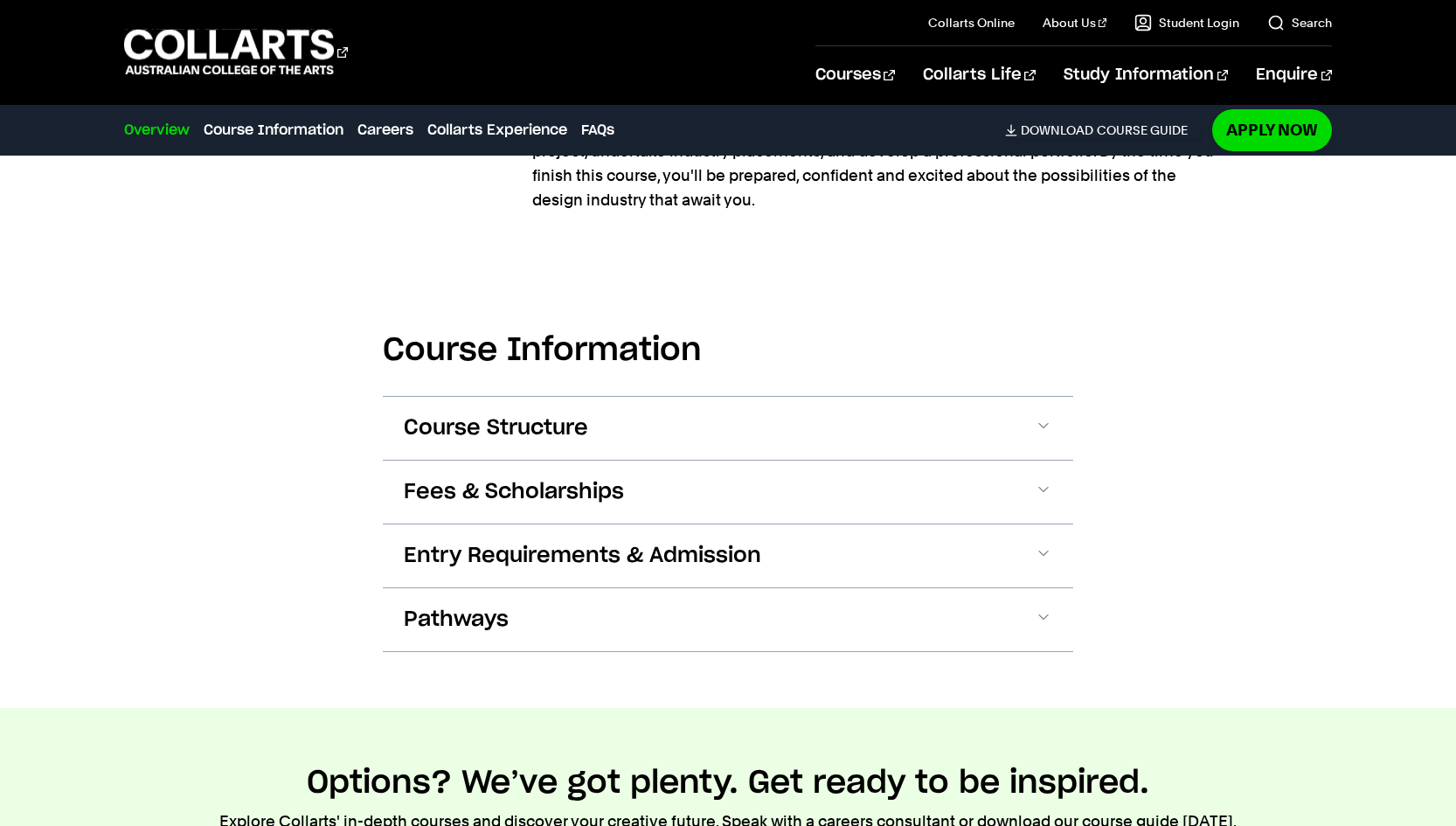
scroll to position [1752, 0]
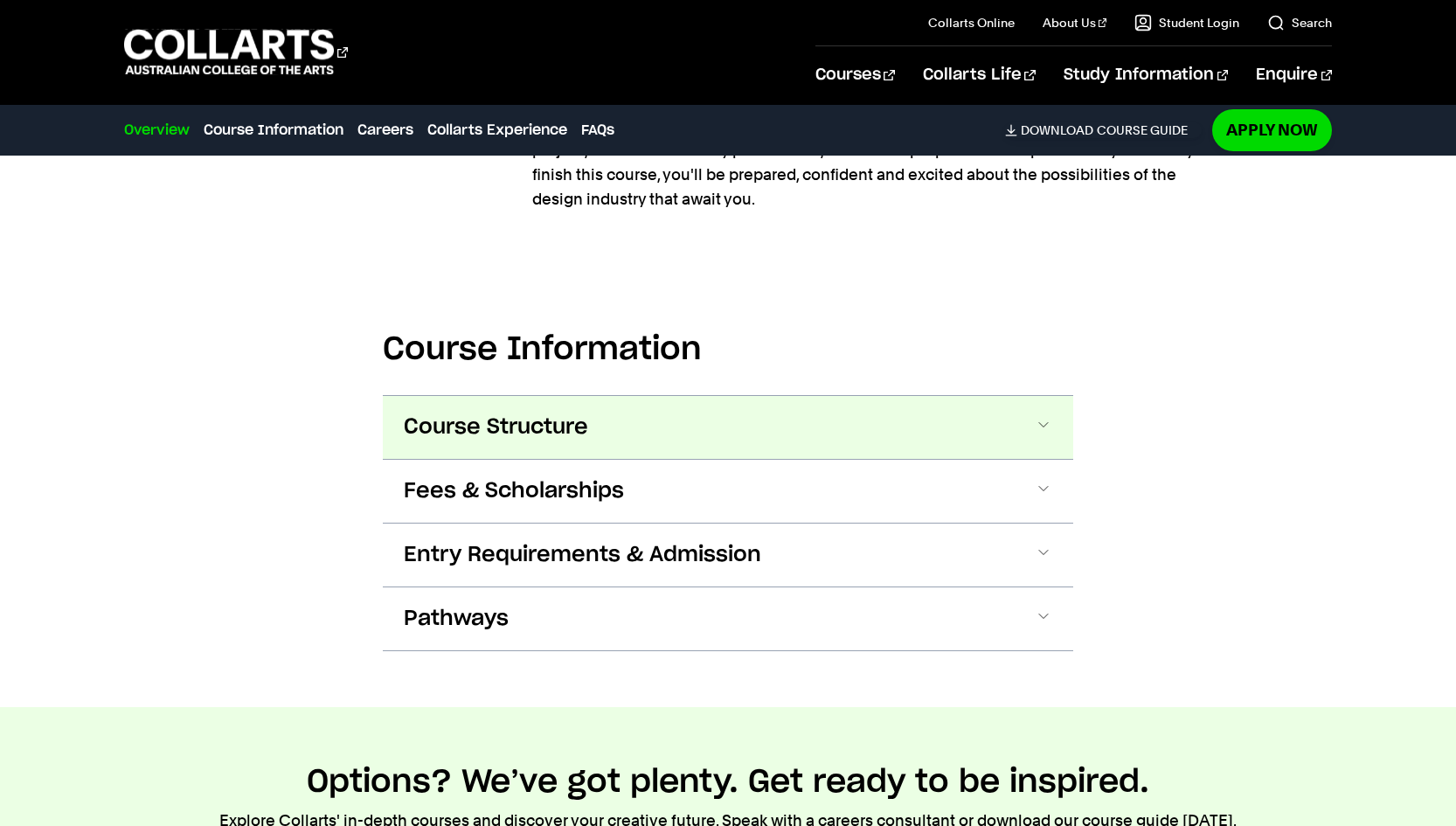
click at [682, 402] on button "Course Structure" at bounding box center [728, 428] width 691 height 63
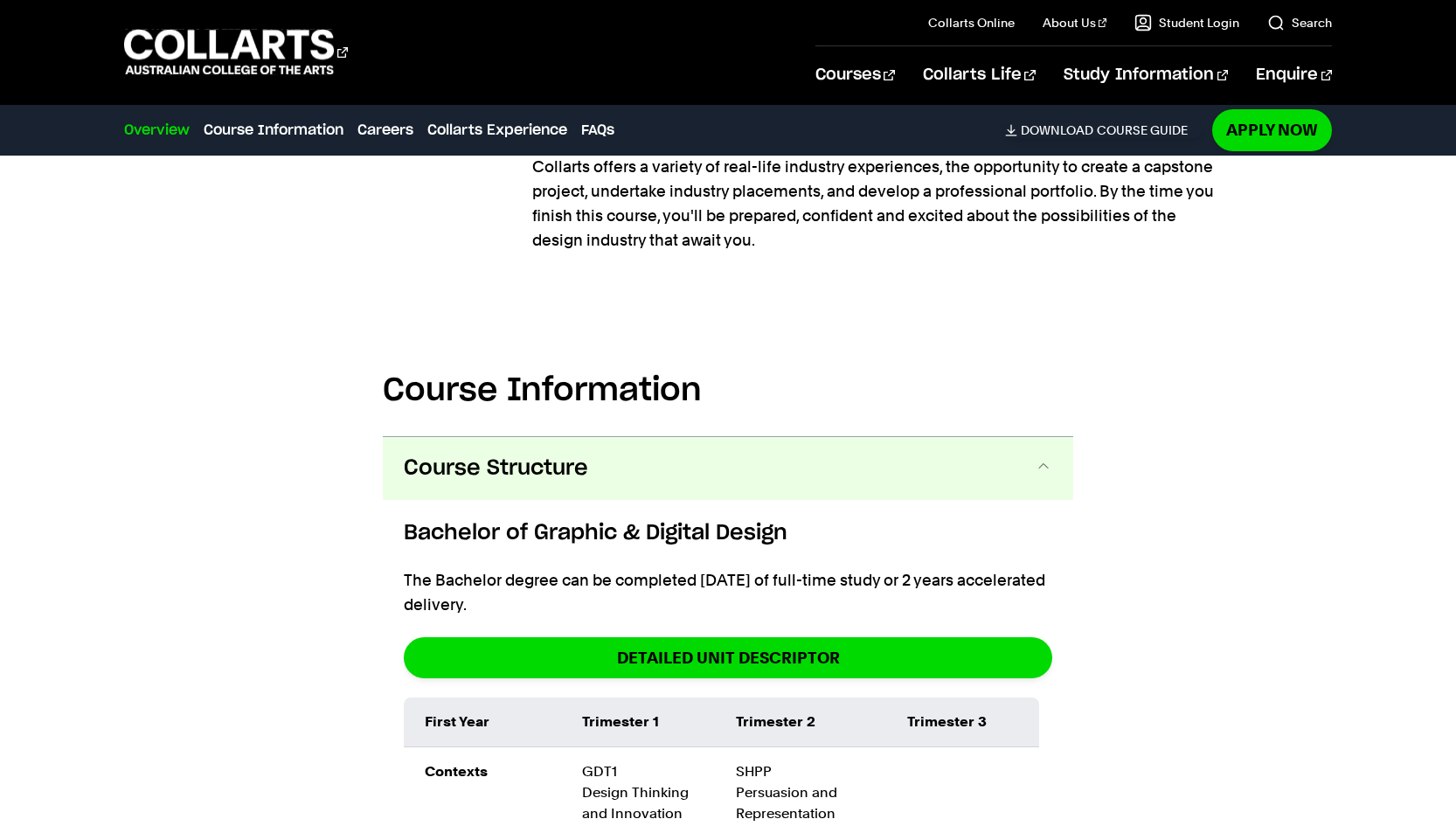
scroll to position [1779, 1]
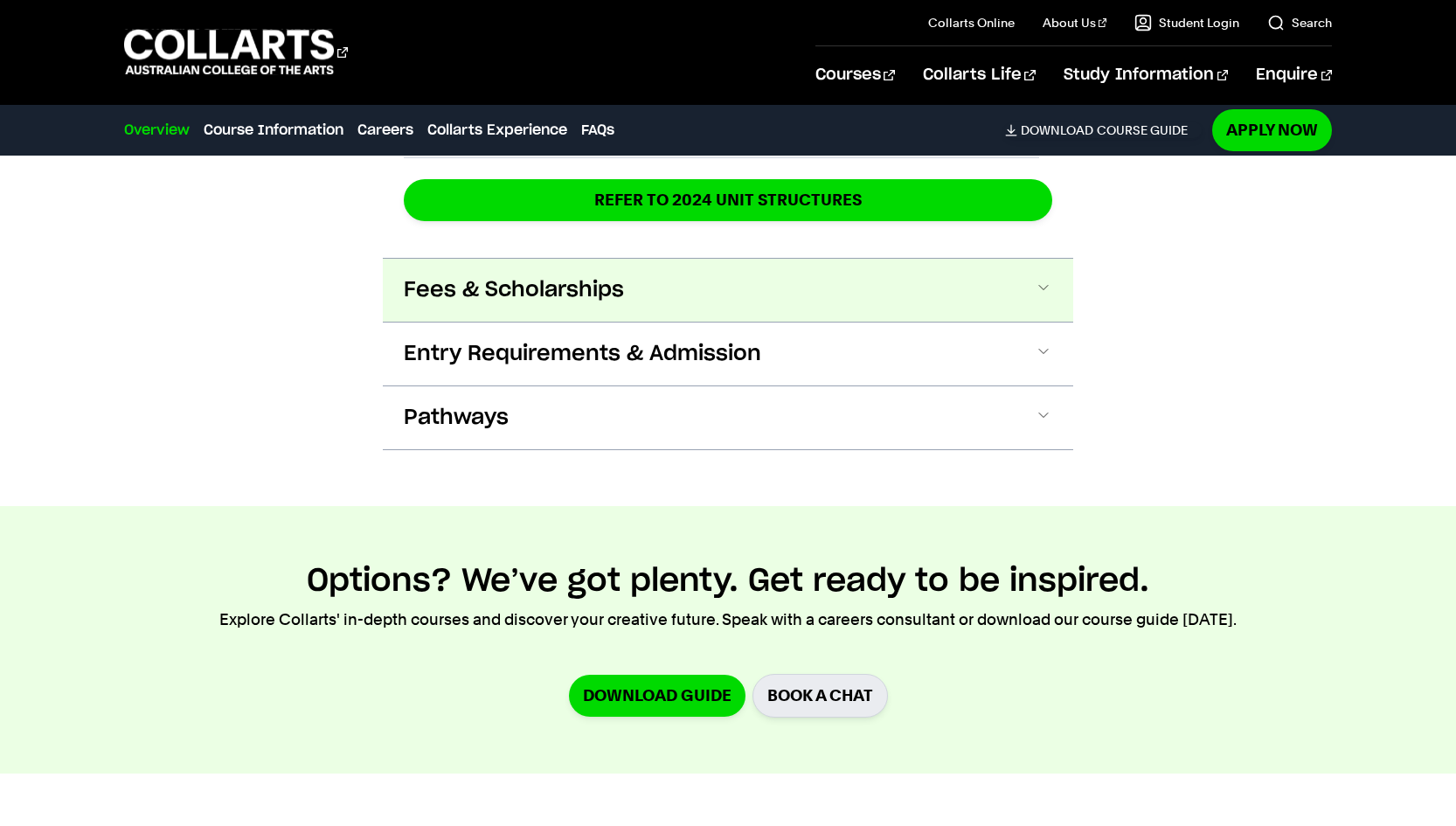
click at [560, 277] on span "Fees & Scholarships" at bounding box center [514, 290] width 220 height 28
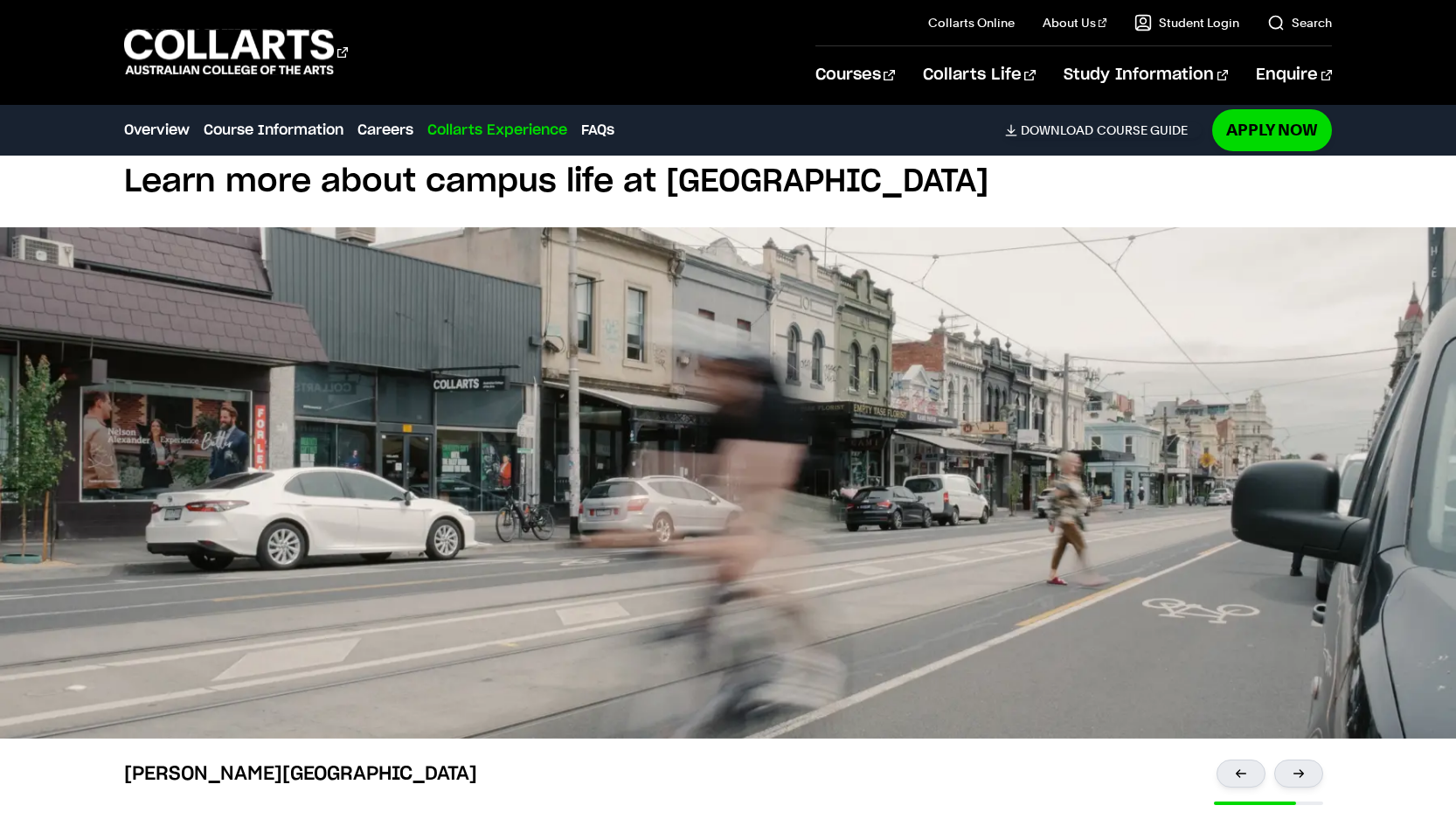
scroll to position [6112, 0]
